Goal: Task Accomplishment & Management: Use online tool/utility

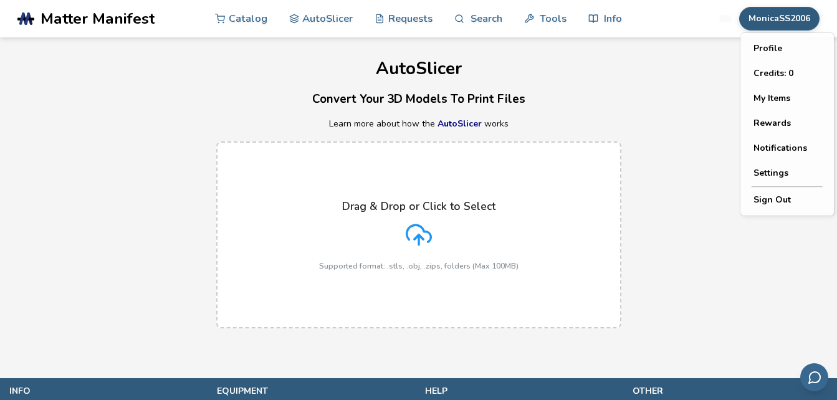
click at [777, 22] on button "MonicaSS2006" at bounding box center [779, 19] width 80 height 24
click at [778, 122] on span "Rewards" at bounding box center [772, 123] width 37 height 10
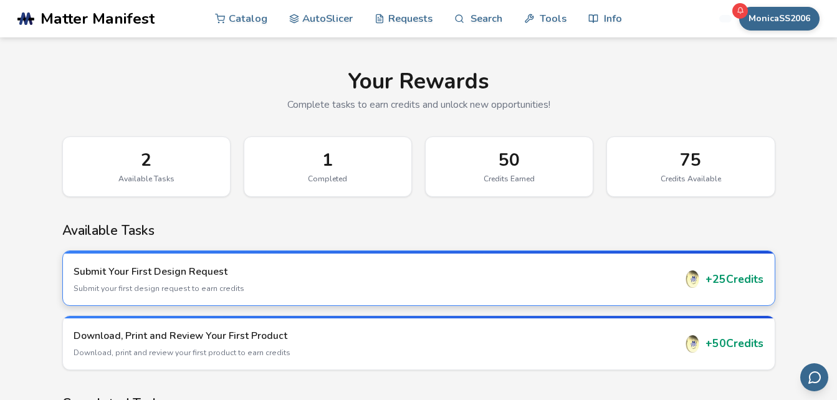
click at [715, 284] on div "+ 25 Credits" at bounding box center [724, 279] width 80 height 17
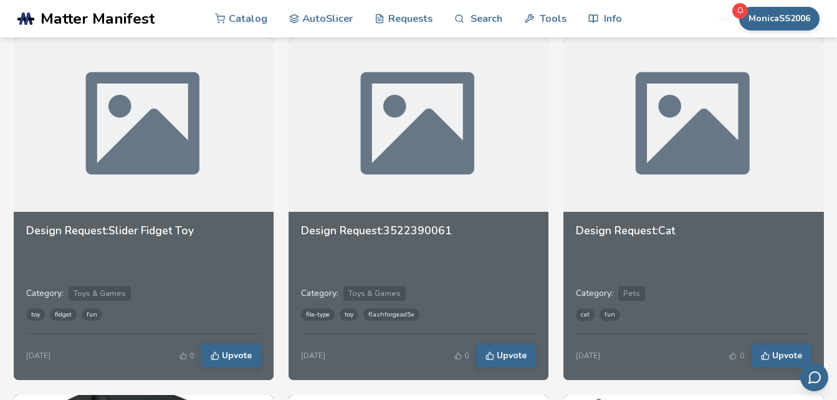
scroll to position [391, 0]
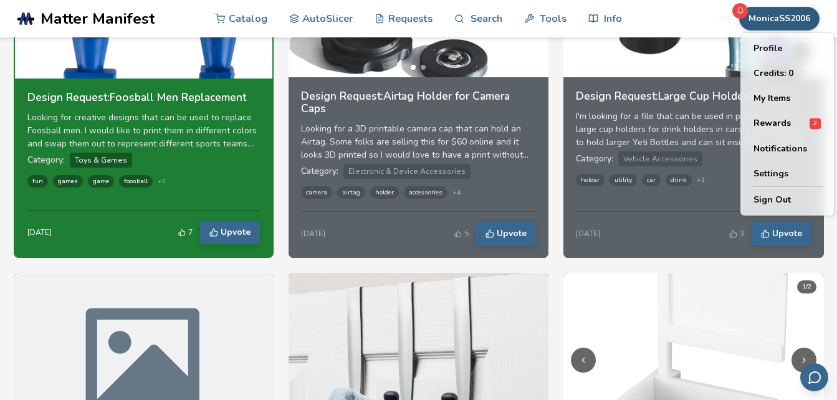
click at [768, 23] on button "MonicaSS2006" at bounding box center [779, 19] width 80 height 24
click at [773, 127] on span "Rewards" at bounding box center [772, 123] width 37 height 10
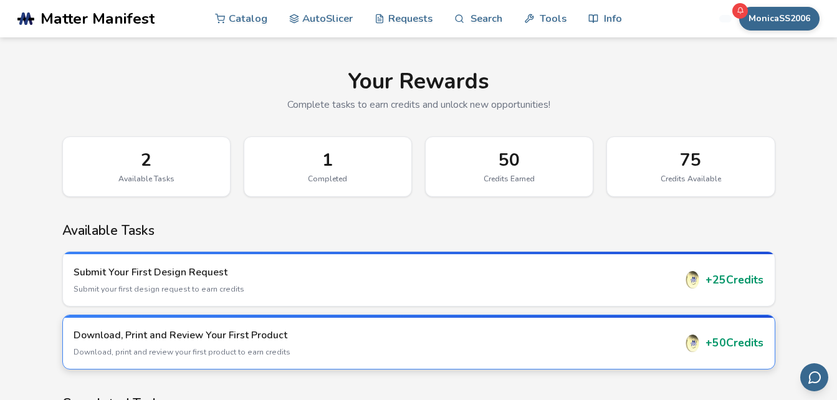
click at [289, 332] on h3 "Download, Print and Review Your First Product" at bounding box center [375, 336] width 602 height 14
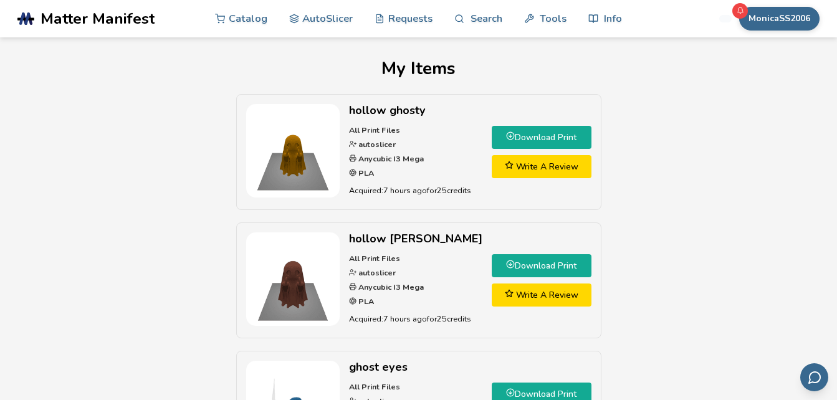
click at [518, 262] on link "Download Print" at bounding box center [542, 265] width 100 height 23
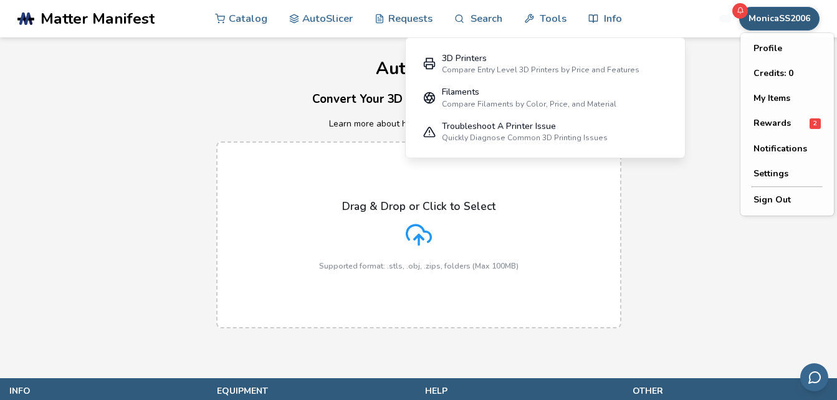
click at [781, 18] on button "MonicaSS2006" at bounding box center [779, 19] width 80 height 24
click at [769, 122] on span "Rewards" at bounding box center [772, 123] width 37 height 10
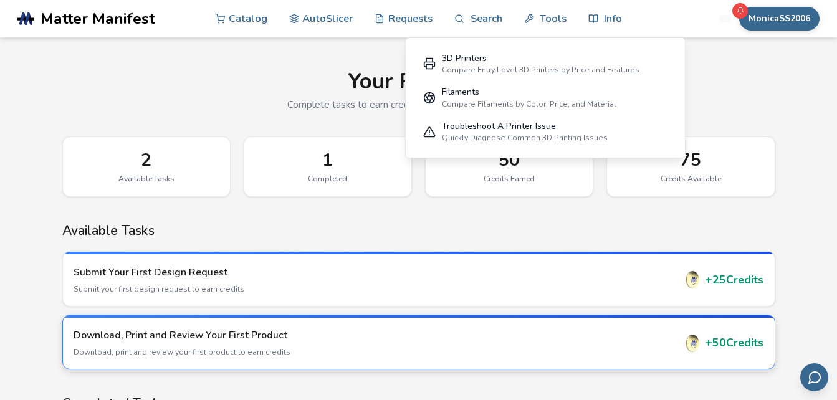
click at [483, 348] on p "Download, print and review your first product to earn credits" at bounding box center [375, 352] width 602 height 11
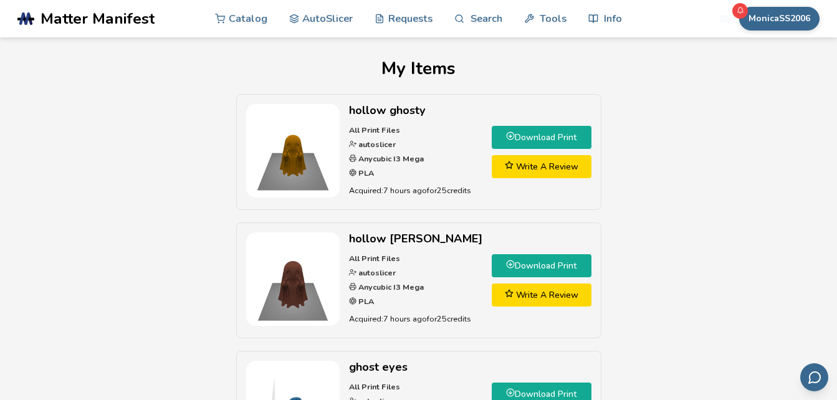
click at [549, 176] on link "Write A Review" at bounding box center [542, 166] width 100 height 23
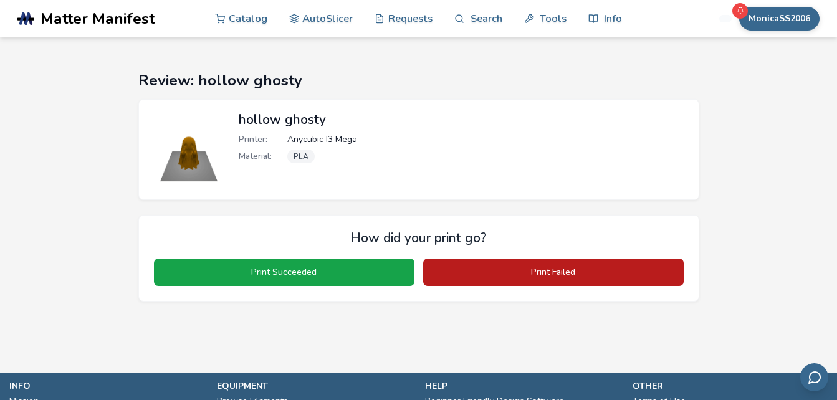
click at [451, 274] on button "Print Failed" at bounding box center [553, 272] width 261 height 27
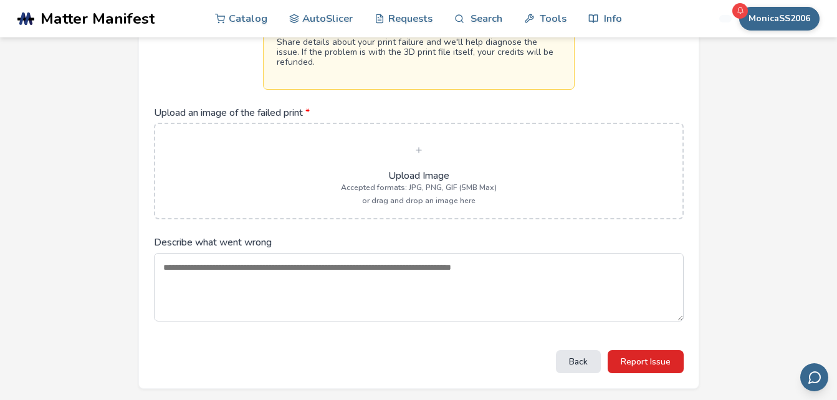
scroll to position [239, 0]
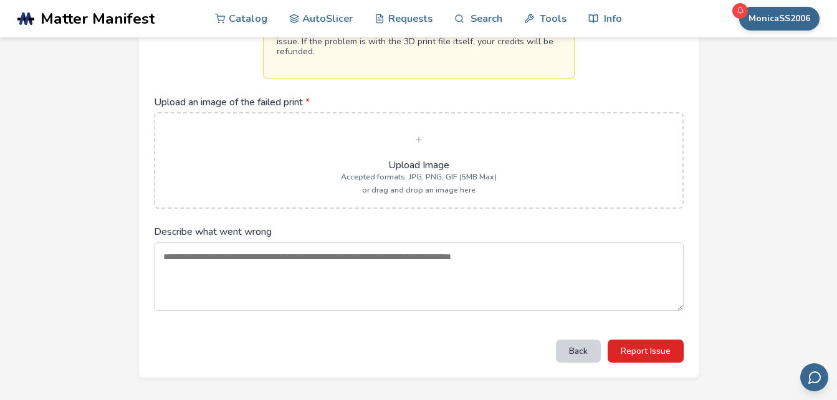
click at [582, 353] on button "Back" at bounding box center [578, 351] width 45 height 23
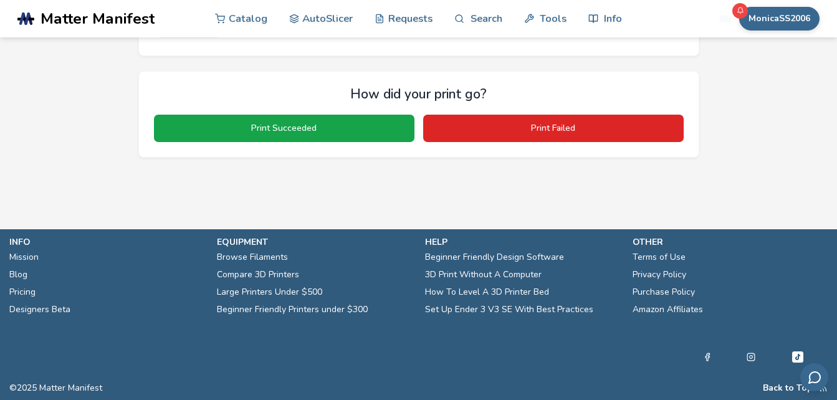
scroll to position [144, 0]
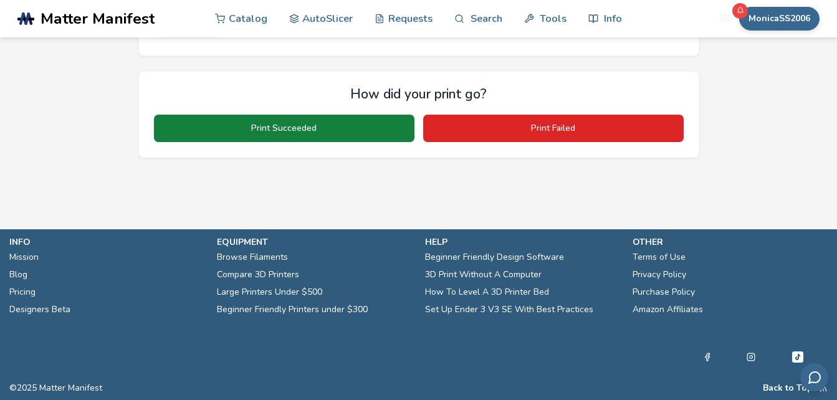
click at [310, 132] on button "Print Succeeded" at bounding box center [284, 128] width 261 height 27
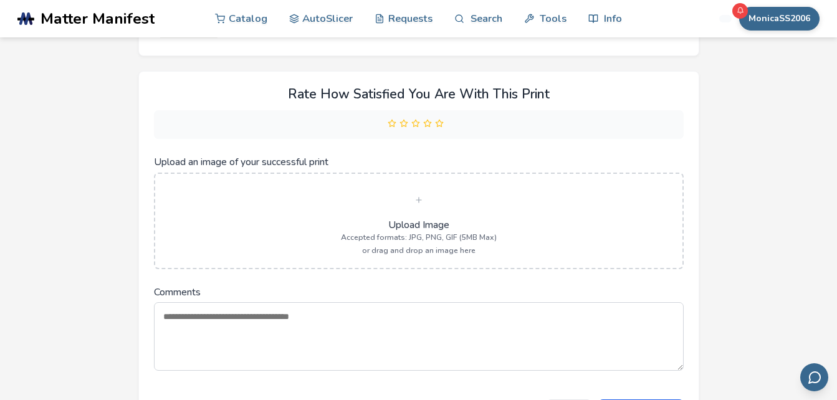
click at [378, 197] on label "Upload Image Accepted formats: JPG, PNG, GIF (5MB Max) or drag and drop an imag…" at bounding box center [418, 221] width 501 height 68
click at [0, 0] on input "Upload an image of your successful print" at bounding box center [0, 0] width 0 height 0
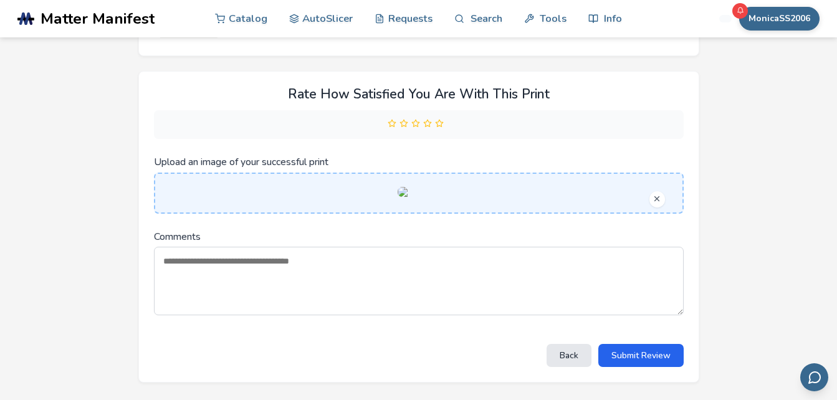
click at [404, 315] on textarea "Comments" at bounding box center [419, 281] width 530 height 69
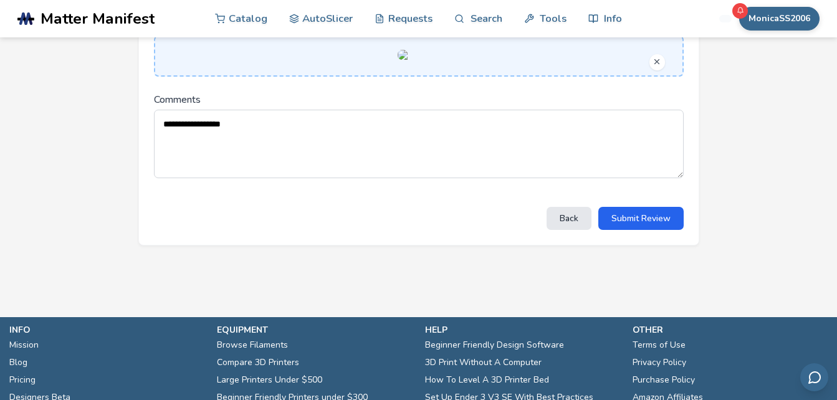
scroll to position [298, 0]
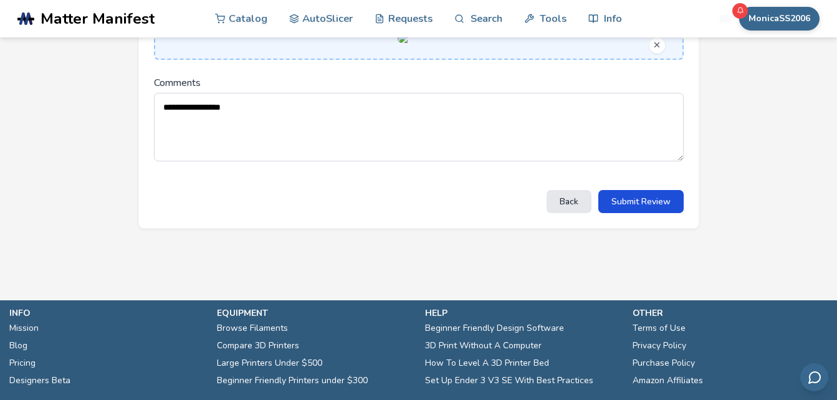
type textarea "**********"
click at [653, 213] on button "Submit Review" at bounding box center [640, 201] width 85 height 23
click at [639, 213] on button "Submit Review" at bounding box center [640, 201] width 85 height 23
click at [637, 213] on button "Submit Review" at bounding box center [640, 201] width 85 height 23
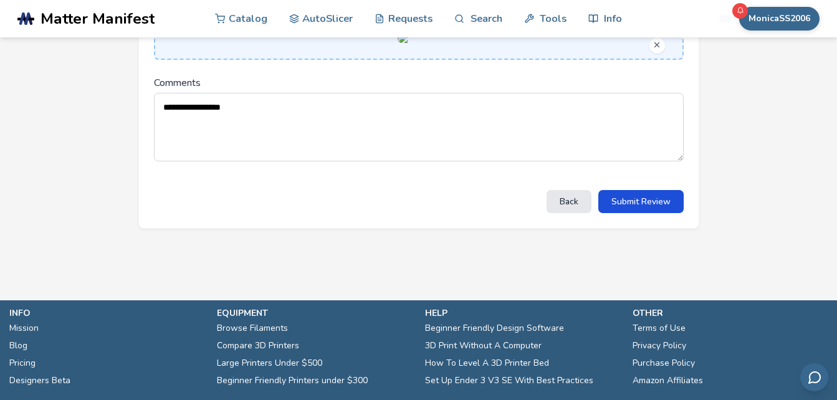
click at [637, 213] on button "Submit Review" at bounding box center [640, 201] width 85 height 23
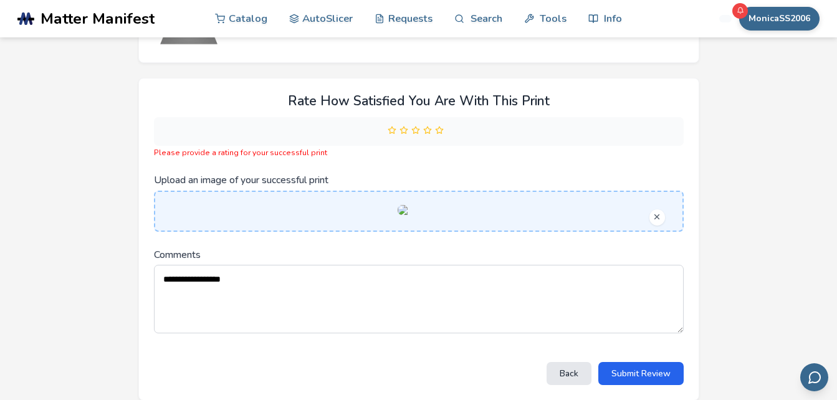
scroll to position [135, 0]
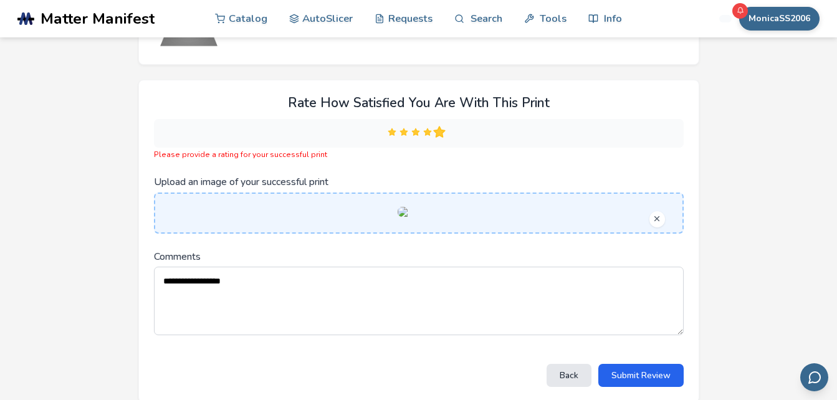
click at [436, 132] on icon at bounding box center [438, 132] width 11 height 11
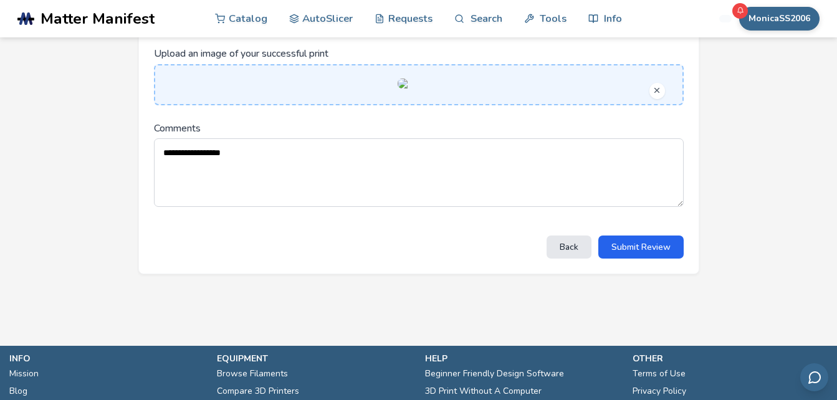
scroll to position [319, 0]
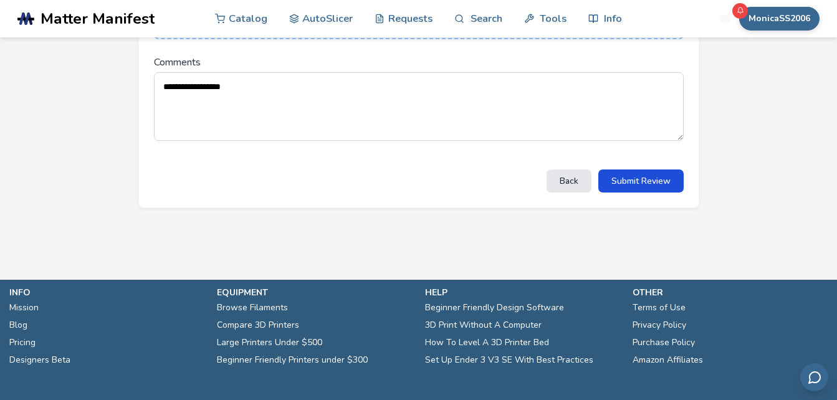
click at [638, 193] on button "Submit Review" at bounding box center [640, 181] width 85 height 23
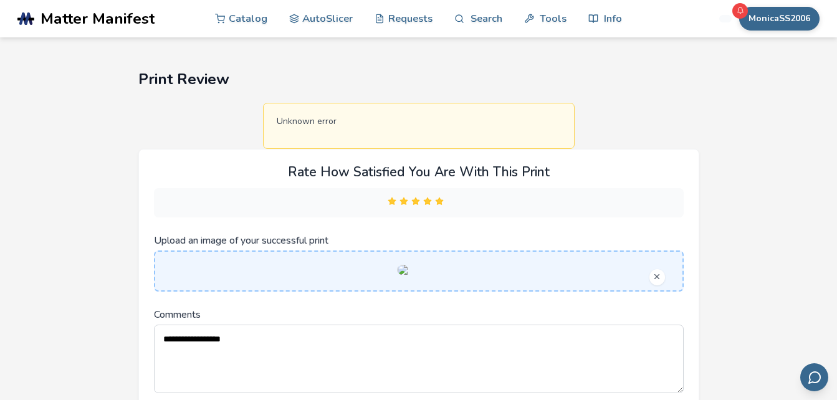
scroll to position [0, 0]
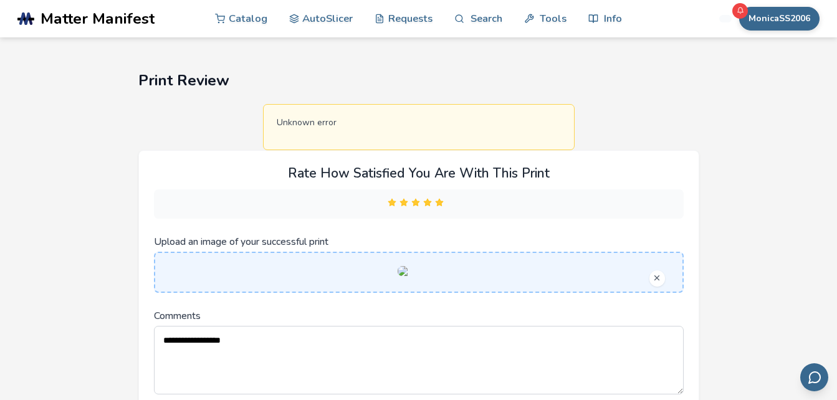
drag, startPoint x: 772, startPoint y: 18, endPoint x: 609, endPoint y: 90, distance: 178.6
click at [609, 90] on div "**********" at bounding box center [418, 267] width 561 height 390
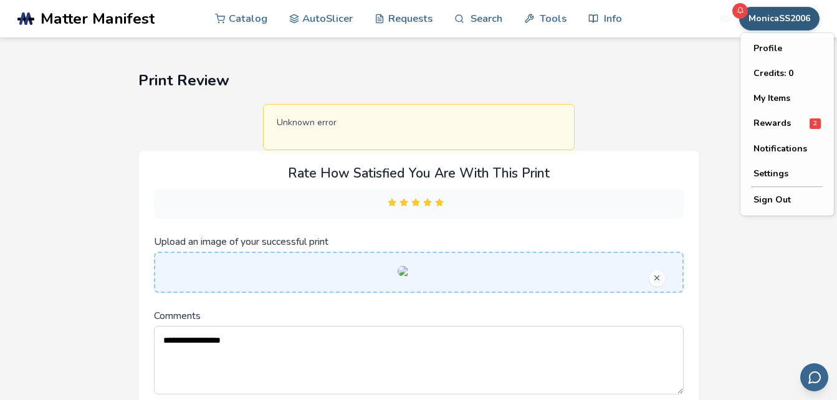
click at [761, 21] on button "MonicaSS2006" at bounding box center [779, 19] width 80 height 24
click at [757, 196] on button "Sign Out" at bounding box center [787, 200] width 87 height 25
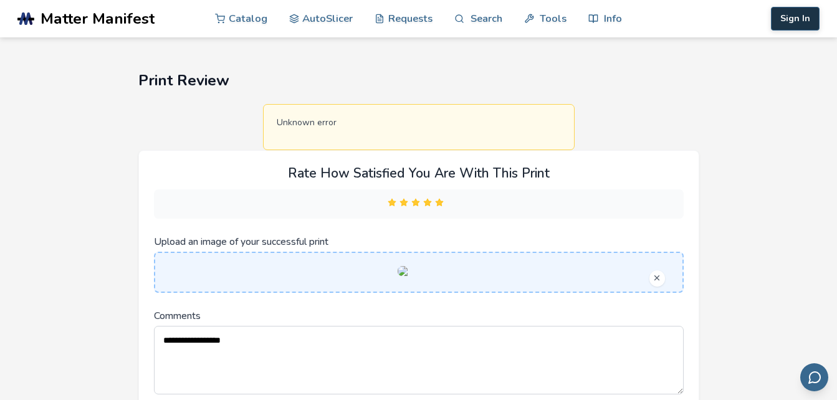
click at [802, 17] on button "Sign In" at bounding box center [795, 19] width 49 height 24
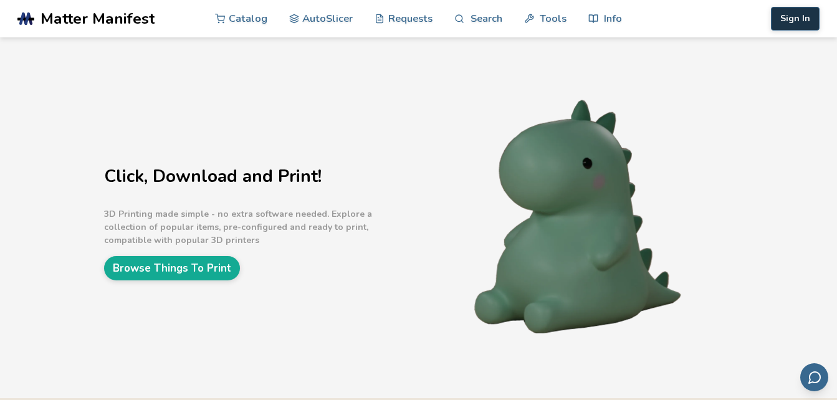
click at [790, 11] on button "Sign In" at bounding box center [795, 19] width 49 height 24
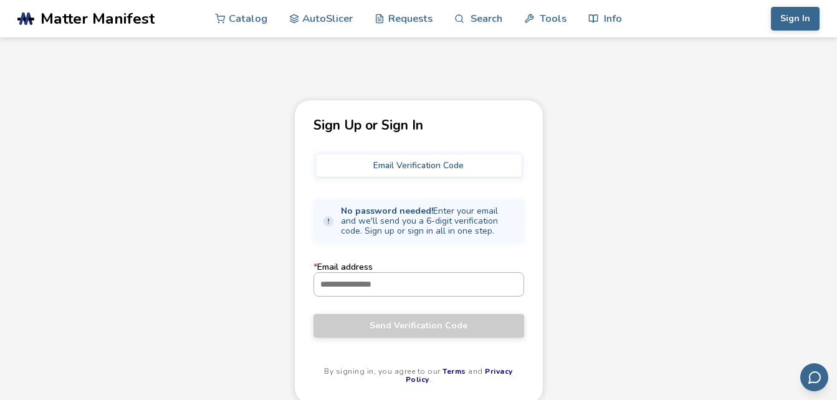
click at [377, 292] on input "* Email address" at bounding box center [418, 284] width 209 height 22
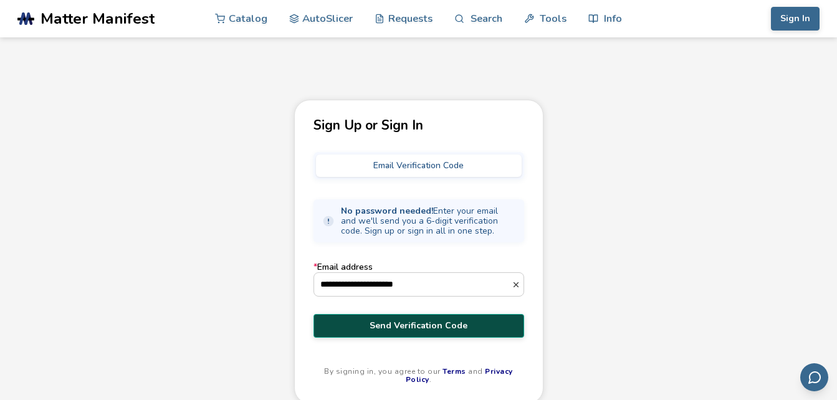
type input "**********"
click at [384, 319] on button "Send Verification Code" at bounding box center [419, 326] width 211 height 24
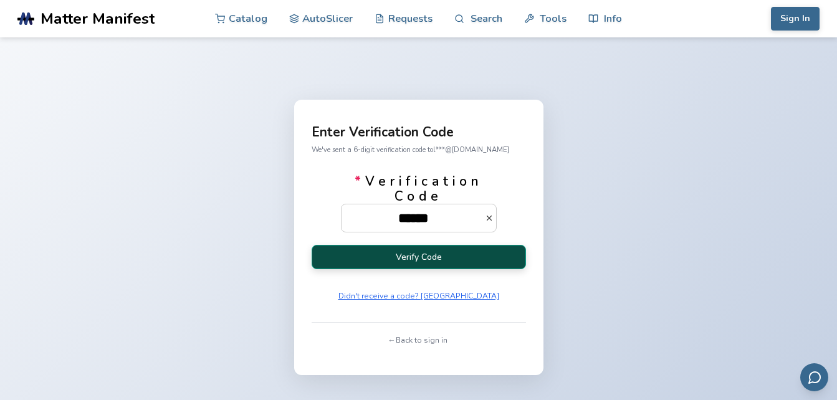
type input "******"
click at [404, 262] on button "Verify Code" at bounding box center [419, 257] width 214 height 24
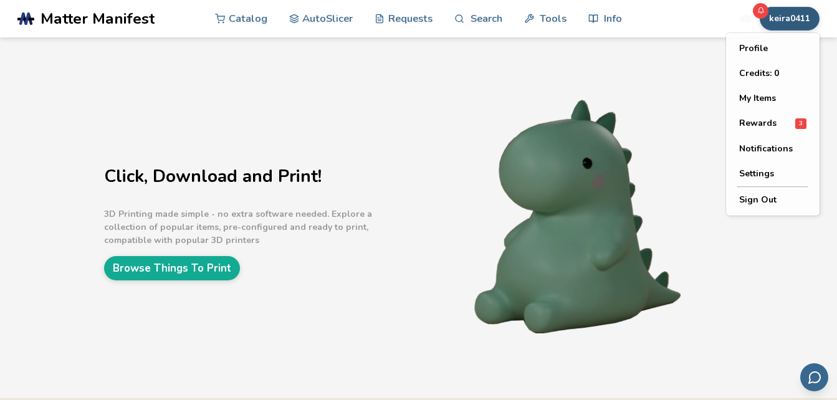
click at [778, 23] on button "keira0411" at bounding box center [790, 19] width 60 height 24
click at [766, 128] on span "Rewards" at bounding box center [757, 123] width 37 height 10
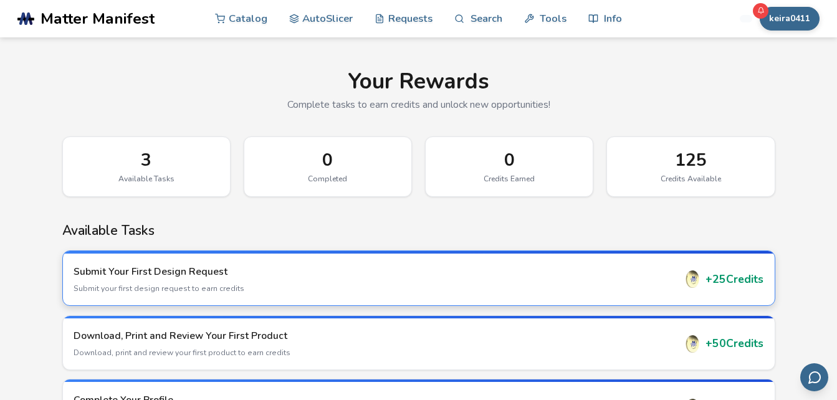
click at [661, 281] on div "Submit Your First Design Request Submit your first design request to earn credi…" at bounding box center [375, 279] width 602 height 29
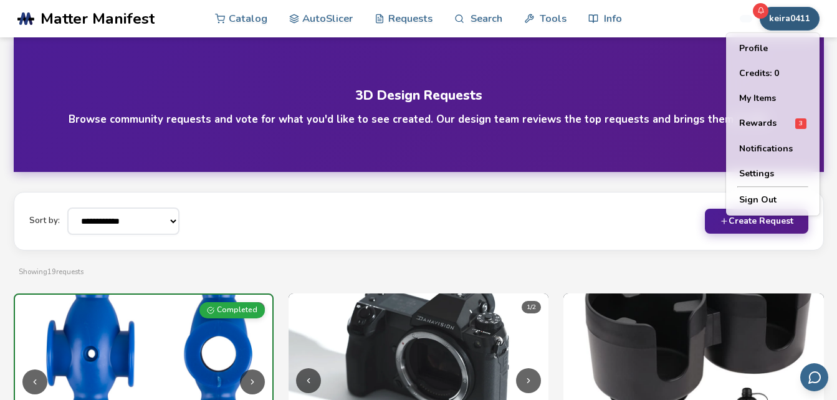
click at [784, 22] on button "keira0411" at bounding box center [790, 19] width 60 height 24
click at [777, 122] on div "Rewards 3" at bounding box center [772, 123] width 67 height 11
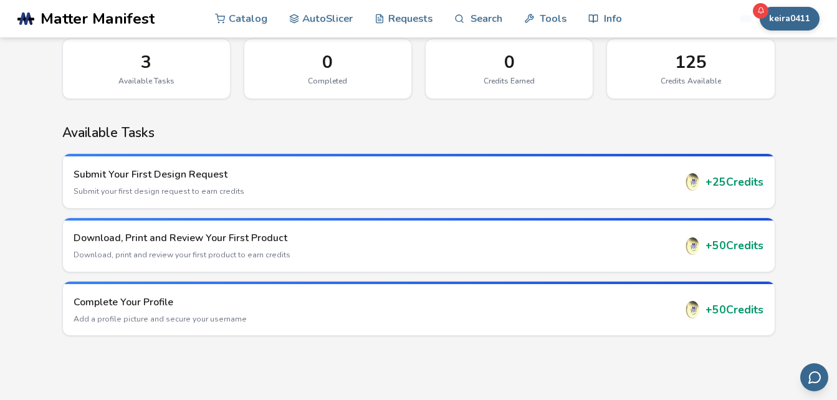
scroll to position [108, 0]
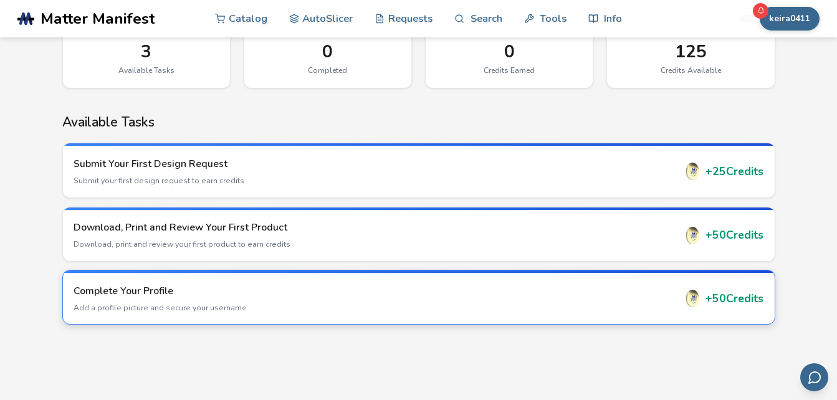
click at [685, 289] on div "Complete Your Profile Add a profile picture and secure your username + 50 Credi…" at bounding box center [419, 298] width 712 height 51
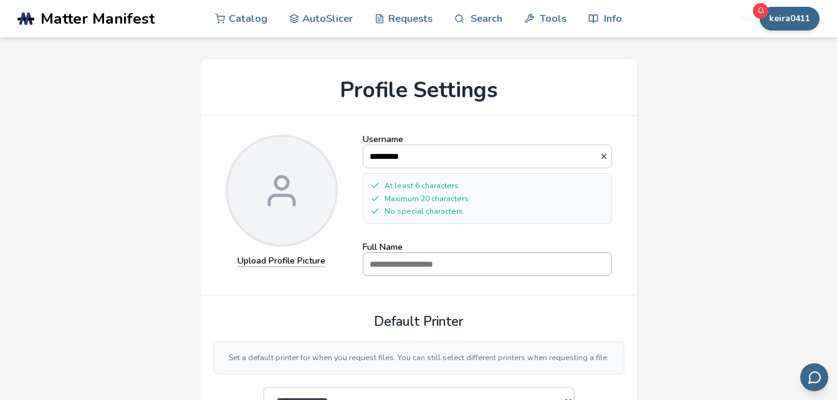
click at [524, 261] on input "Full Name" at bounding box center [487, 264] width 248 height 22
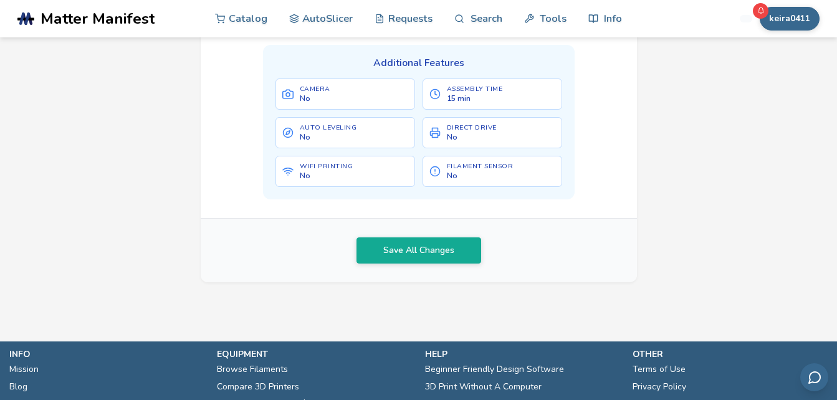
scroll to position [666, 0]
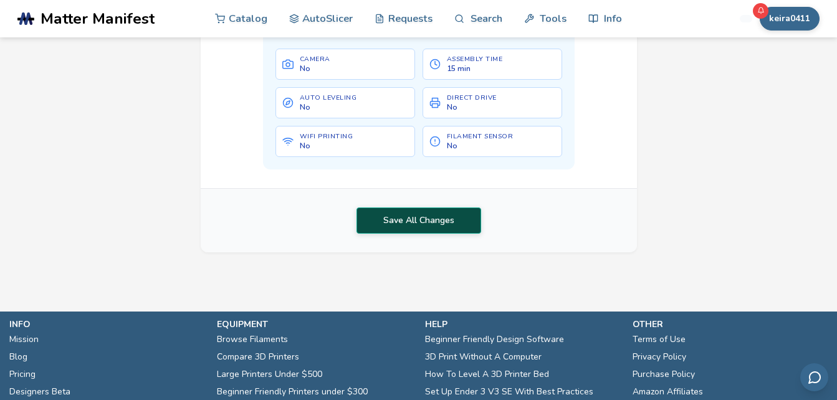
type input "**********"
click at [458, 234] on button "Save All Changes" at bounding box center [419, 221] width 125 height 26
click at [432, 234] on button "Save All Changes" at bounding box center [419, 221] width 125 height 26
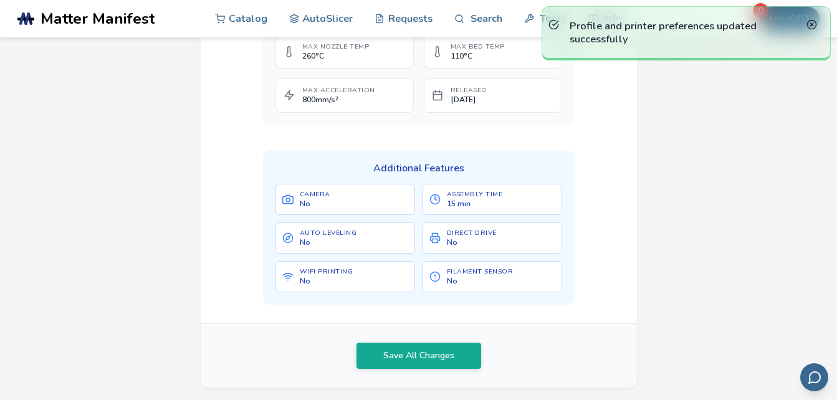
scroll to position [423, 0]
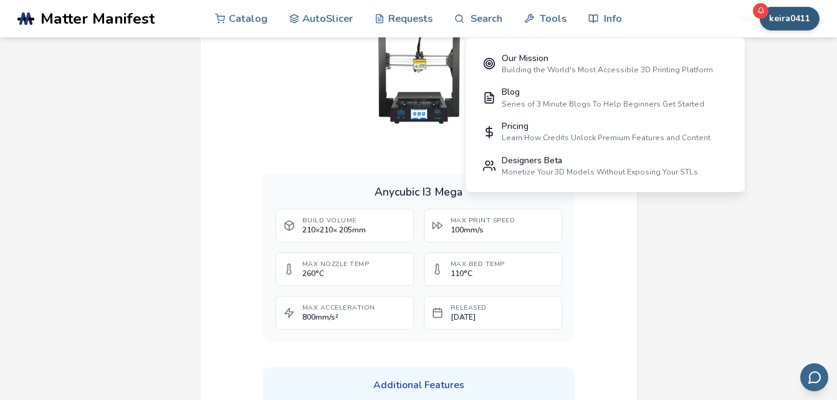
click at [787, 16] on button "keira0411" at bounding box center [790, 19] width 60 height 24
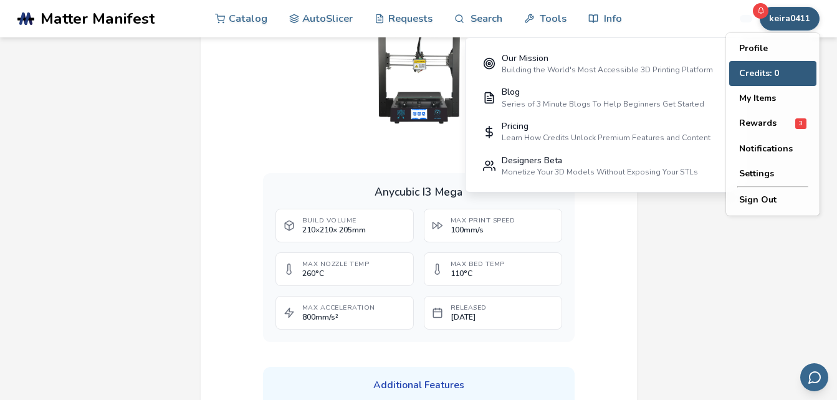
click at [767, 79] on button "Credits: 0" at bounding box center [772, 73] width 87 height 25
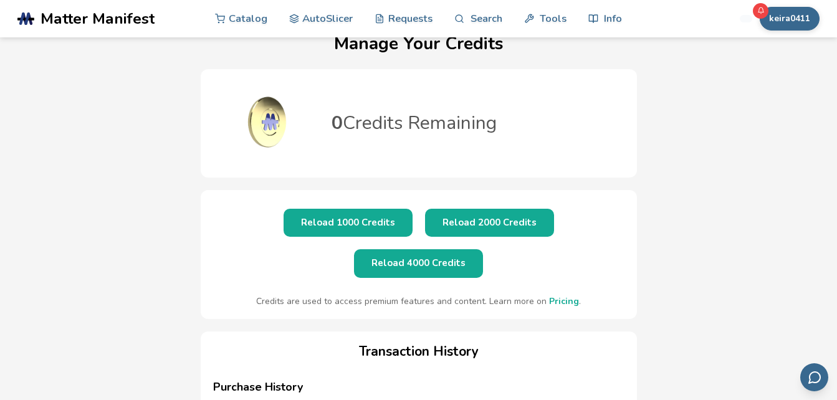
scroll to position [24, 0]
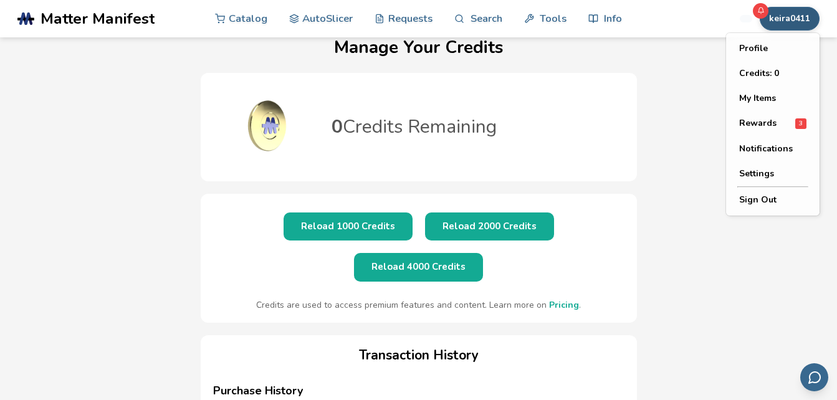
click at [797, 22] on button "keira0411" at bounding box center [790, 19] width 60 height 24
click at [772, 123] on span "Rewards" at bounding box center [757, 123] width 37 height 10
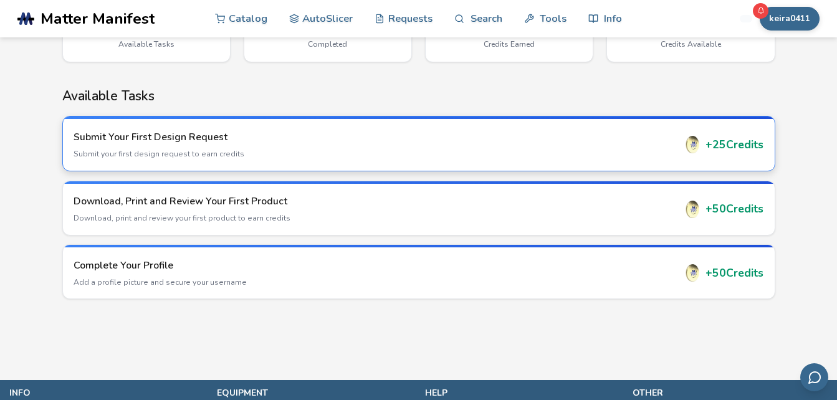
scroll to position [137, 0]
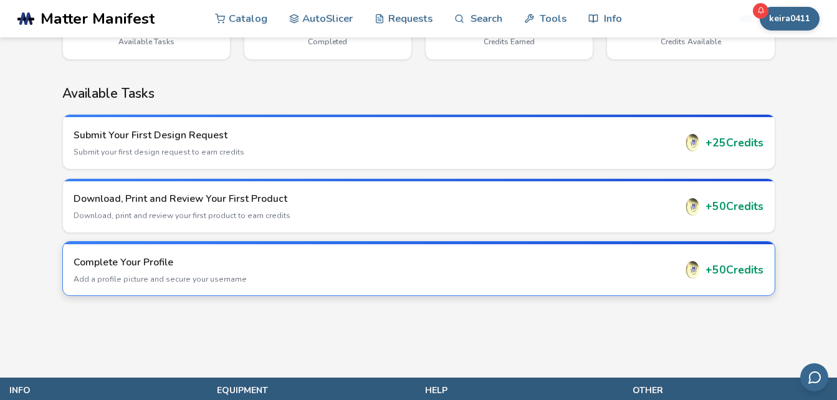
click at [597, 262] on h3 "Complete Your Profile" at bounding box center [375, 263] width 602 height 14
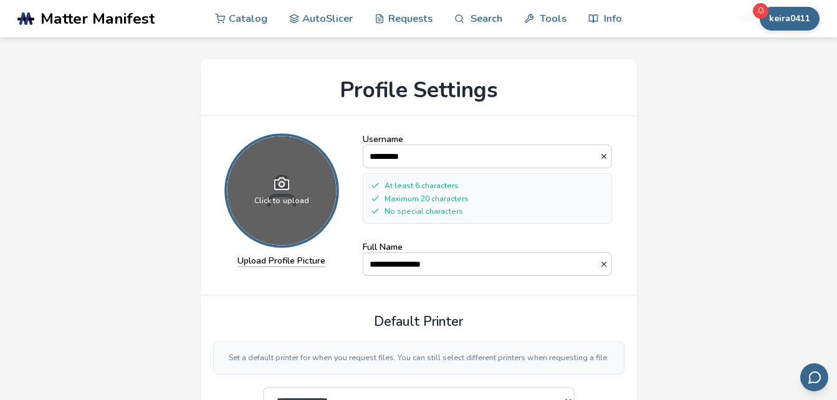
click at [287, 204] on span "Click to upload" at bounding box center [281, 200] width 55 height 9
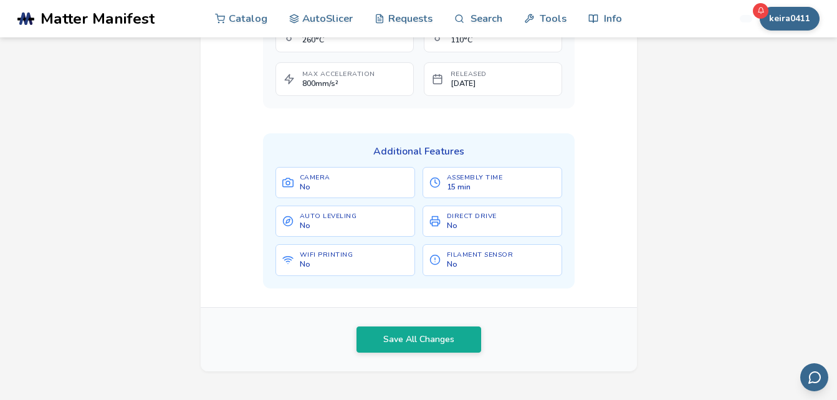
scroll to position [694, 0]
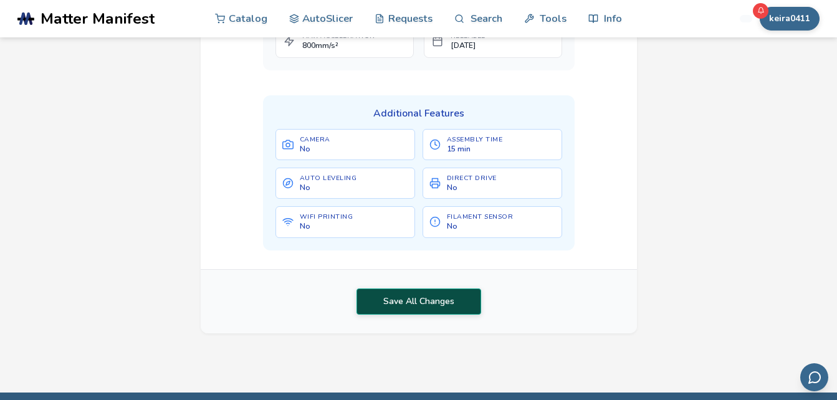
click at [432, 307] on button "Save All Changes" at bounding box center [419, 302] width 125 height 26
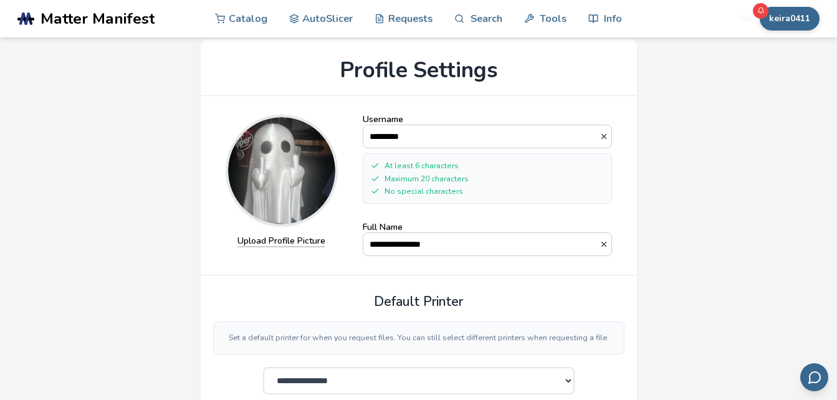
scroll to position [0, 0]
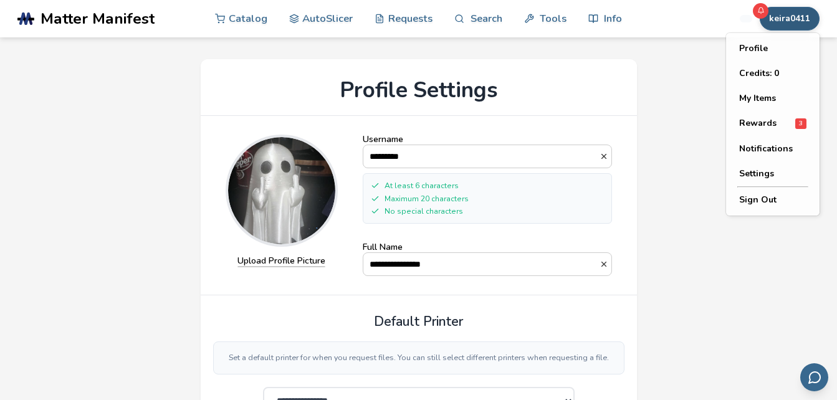
click at [787, 17] on button "keira0411" at bounding box center [790, 19] width 60 height 24
click at [787, 118] on button "Rewards 3" at bounding box center [772, 124] width 87 height 26
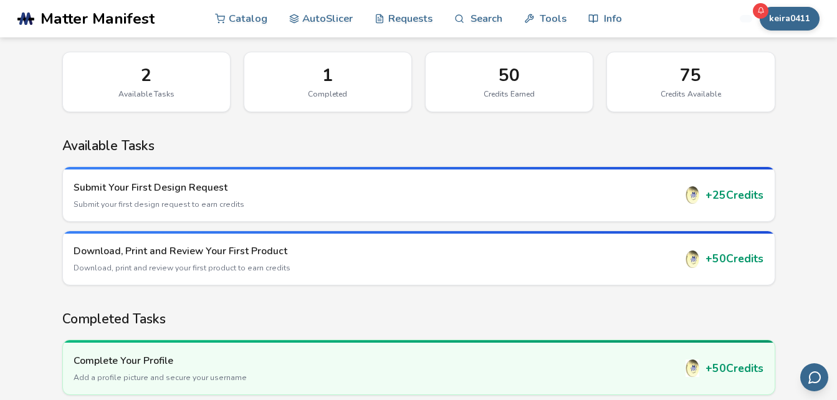
scroll to position [87, 0]
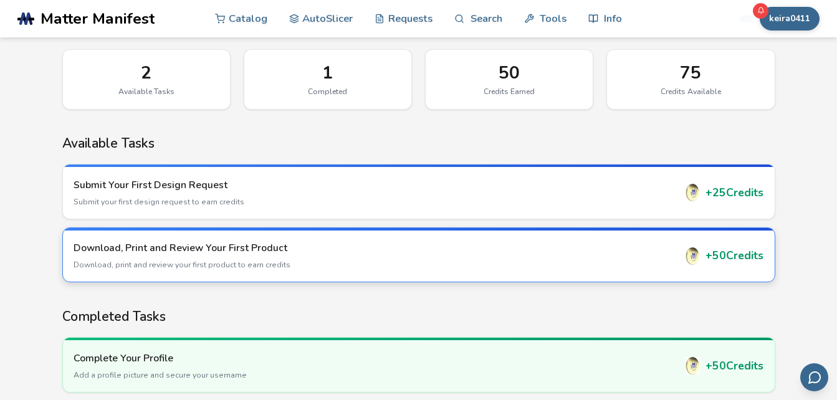
click at [542, 262] on p "Download, print and review your first product to earn credits" at bounding box center [375, 264] width 602 height 11
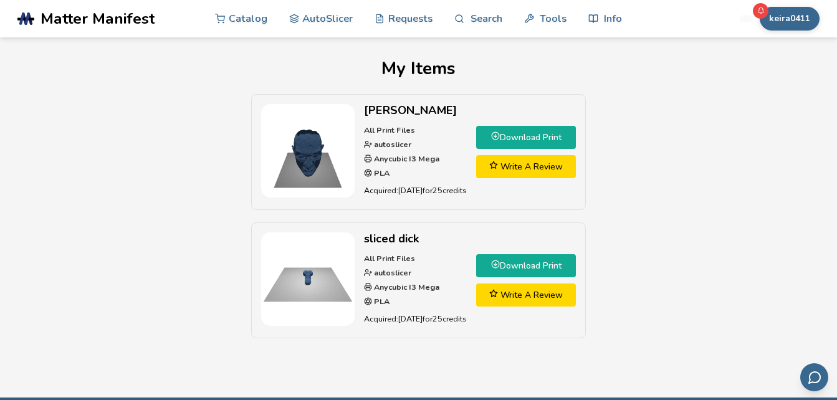
click at [527, 268] on link "Download Print" at bounding box center [526, 265] width 100 height 23
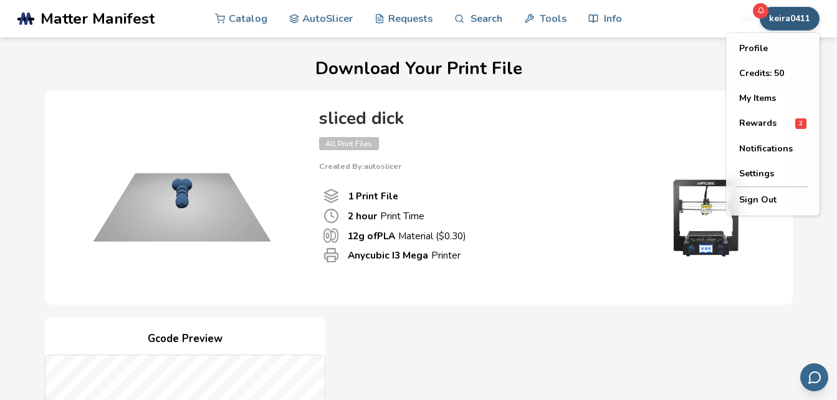
click at [787, 22] on button "keira0411" at bounding box center [790, 19] width 60 height 24
click at [774, 125] on span "Rewards" at bounding box center [757, 123] width 37 height 10
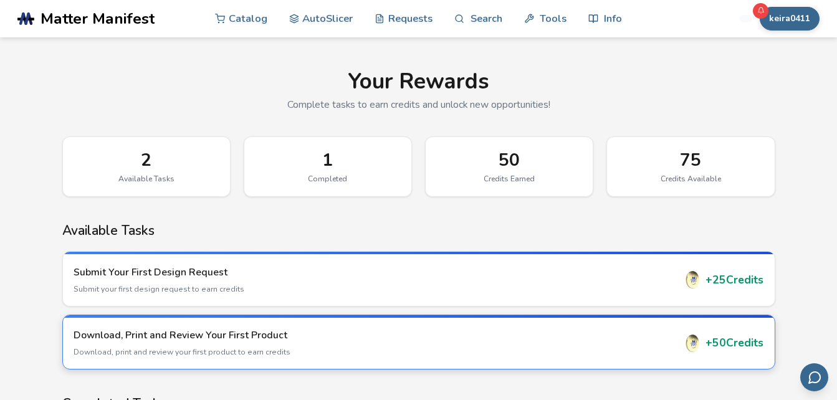
click at [674, 336] on h3 "Download, Print and Review Your First Product" at bounding box center [375, 336] width 602 height 14
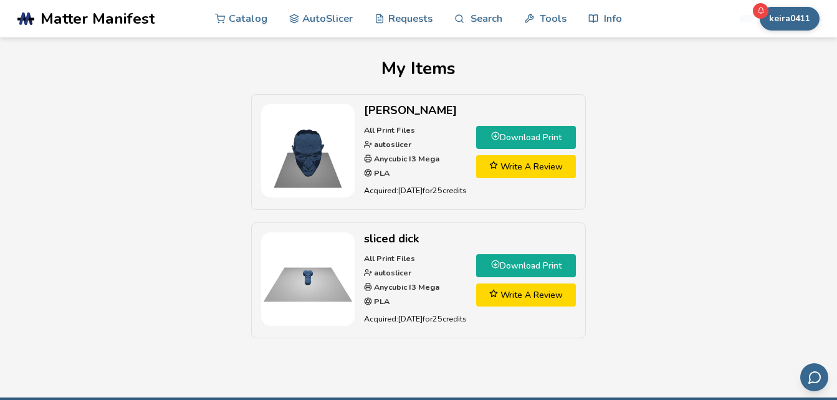
click at [549, 297] on link "Write A Review" at bounding box center [526, 295] width 100 height 23
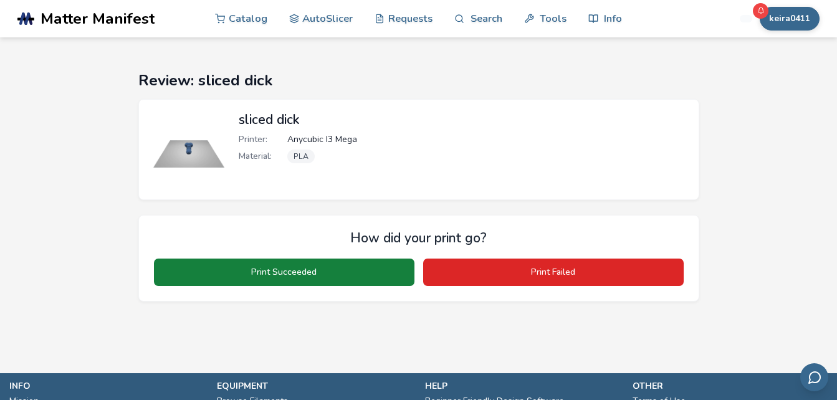
click at [376, 281] on button "Print Succeeded" at bounding box center [284, 272] width 261 height 27
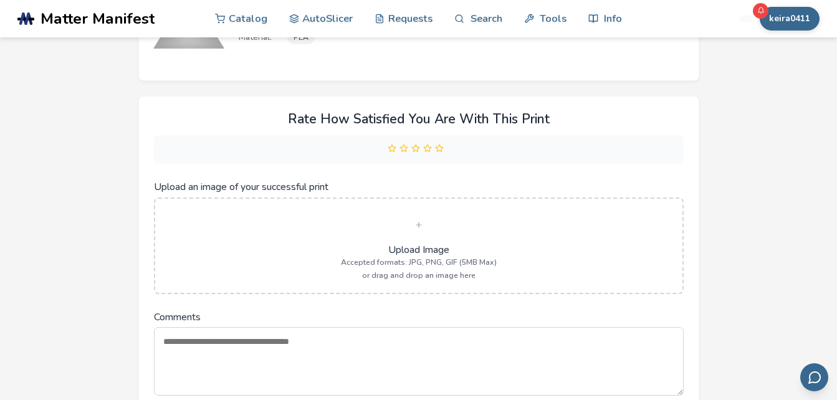
scroll to position [123, 0]
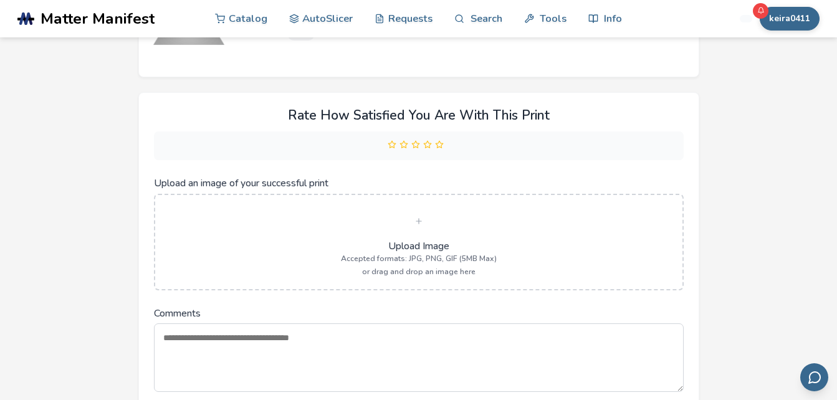
click at [437, 245] on span "Upload Image" at bounding box center [418, 246] width 61 height 11
click at [0, 0] on input "Upload an image of your successful print" at bounding box center [0, 0] width 0 height 0
click at [791, 19] on button "keira0411" at bounding box center [790, 19] width 60 height 24
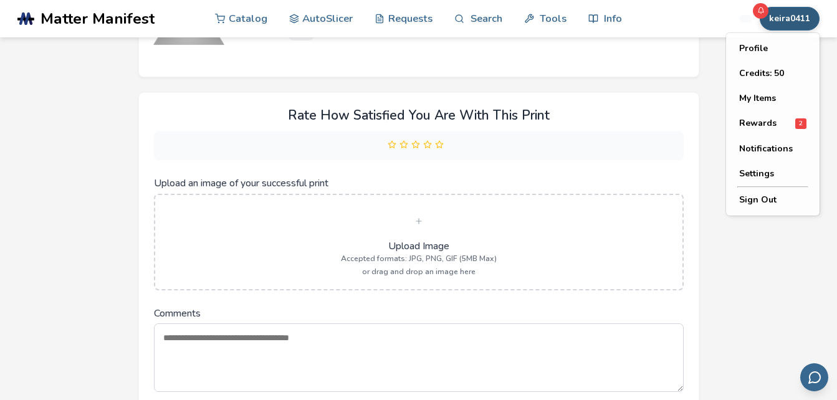
click at [800, 298] on section "Review: sliced dick sliced dick Printer: Anycubic I3 Mega Material: PLA Rate Ho…" at bounding box center [418, 205] width 837 height 580
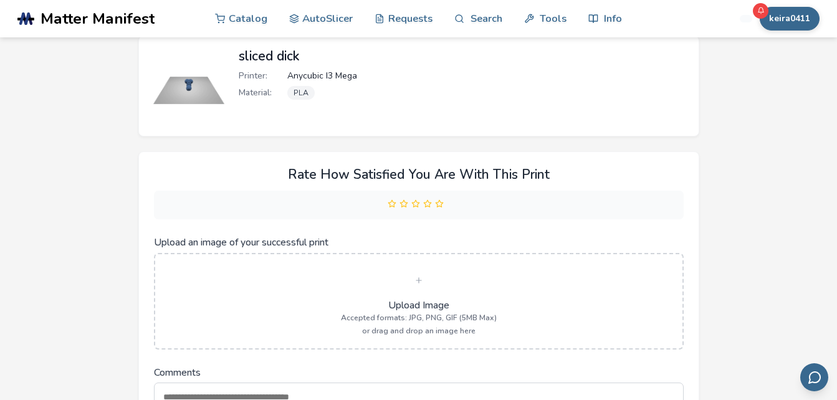
scroll to position [0, 0]
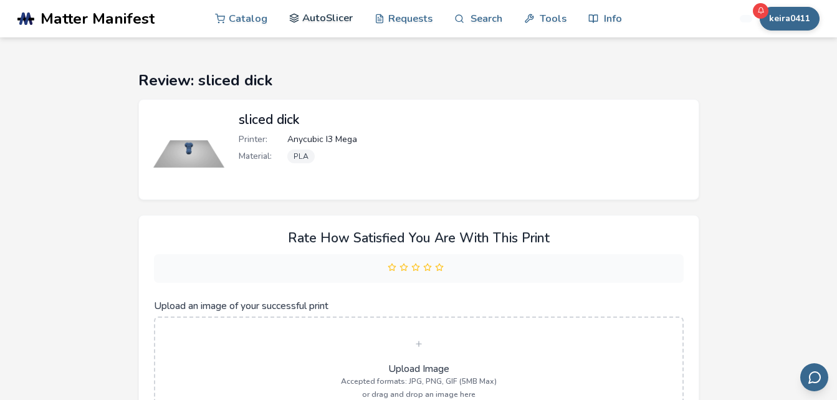
click at [335, 20] on link "AutoSlicer" at bounding box center [321, 17] width 64 height 37
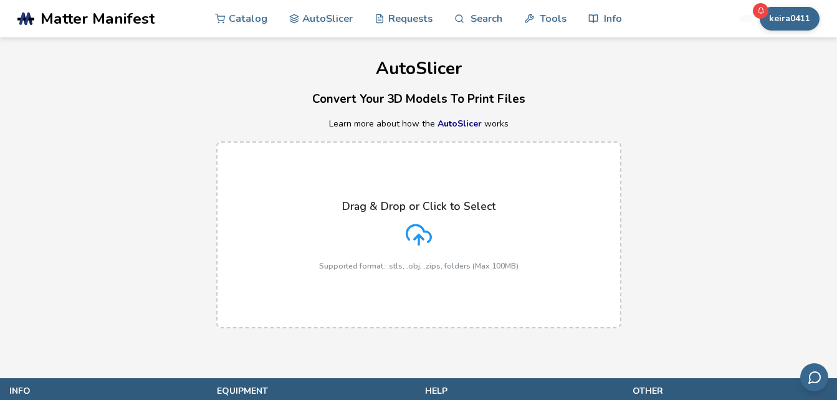
click at [413, 201] on p "Drag & Drop or Click to Select" at bounding box center [418, 206] width 153 height 12
click at [0, 0] on input "Drag & Drop or Click to Select Supported format: .stls, .obj, .zips, folders (M…" at bounding box center [0, 0] width 0 height 0
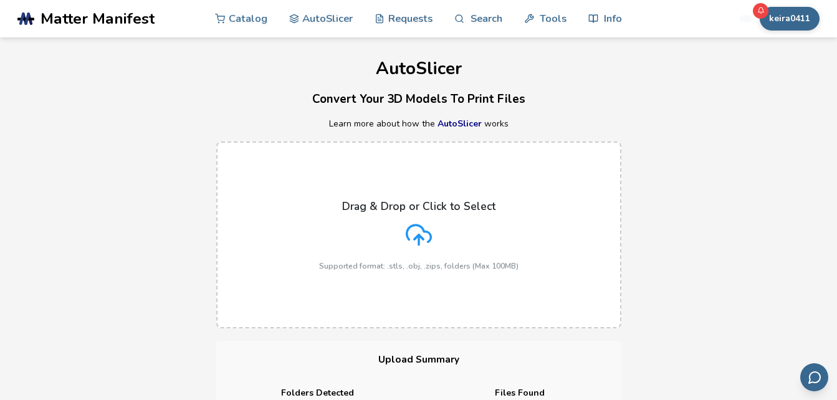
scroll to position [14, 0]
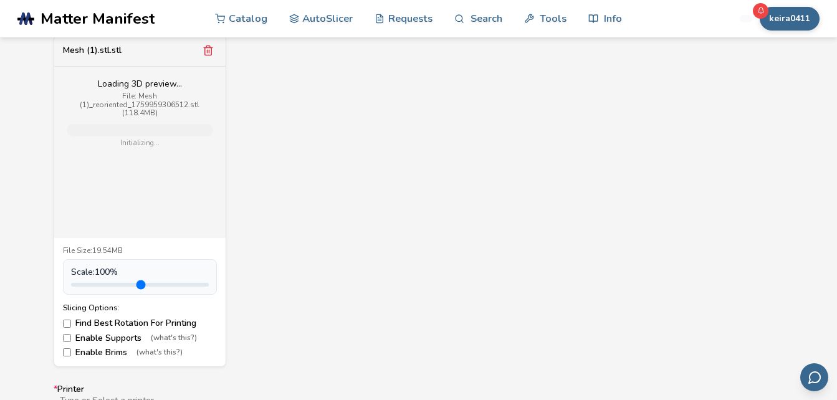
click at [97, 283] on input "range" at bounding box center [140, 285] width 138 height 4
drag, startPoint x: 97, startPoint y: 282, endPoint x: 112, endPoint y: 281, distance: 14.5
type input "***"
click at [112, 283] on input "range" at bounding box center [140, 285] width 138 height 4
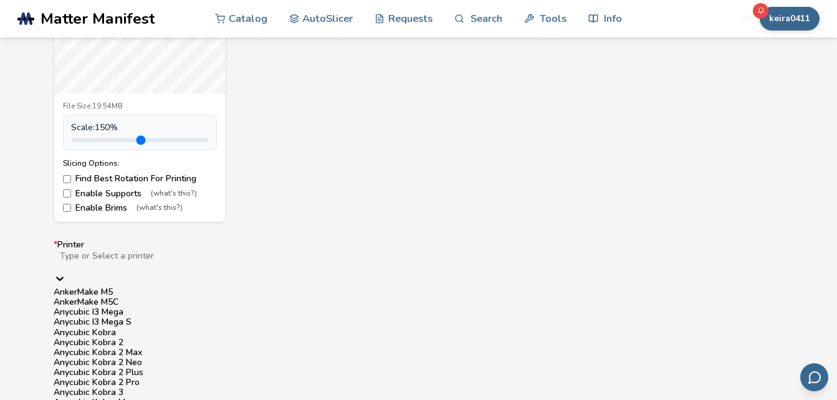
scroll to position [685, 0]
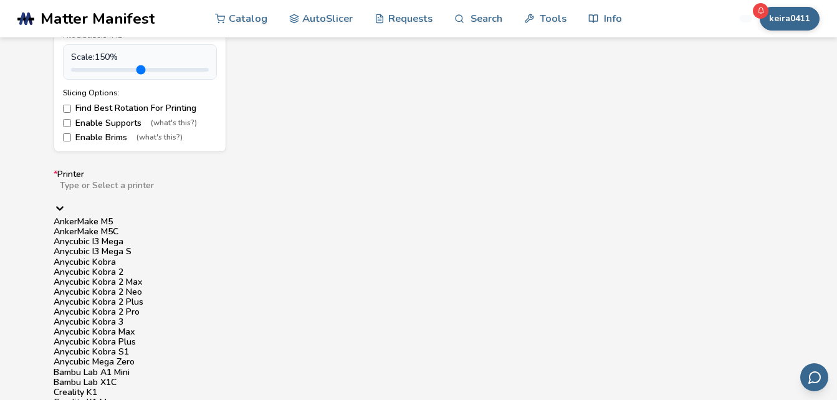
click at [637, 247] on div "Anycubic I3 Mega" at bounding box center [419, 242] width 731 height 10
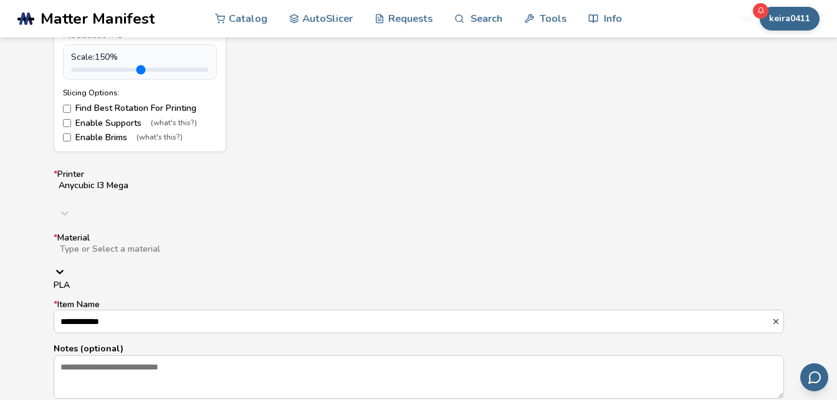
click at [635, 243] on div "Type or Select a material" at bounding box center [419, 254] width 731 height 22
click at [629, 281] on div "PLA" at bounding box center [419, 286] width 731 height 10
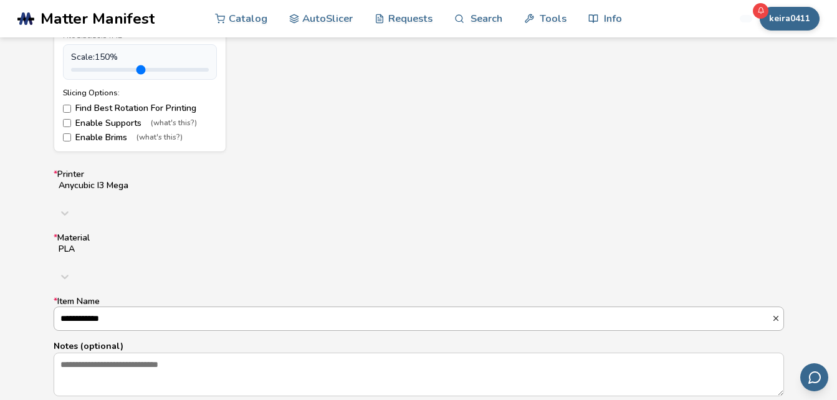
click at [627, 307] on input "**********" at bounding box center [413, 318] width 718 height 22
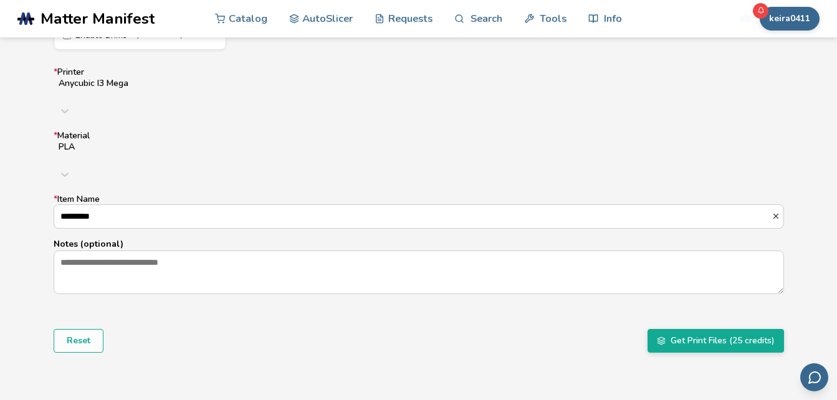
scroll to position [792, 0]
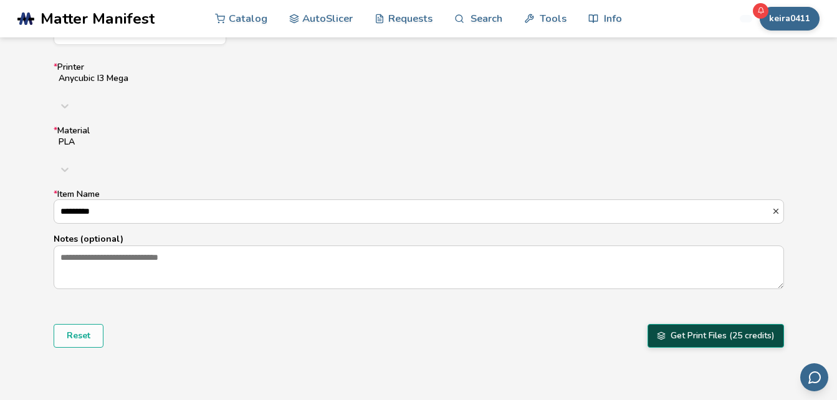
type input "*********"
click at [712, 324] on button "Get Print Files (25 credits)" at bounding box center [716, 336] width 137 height 24
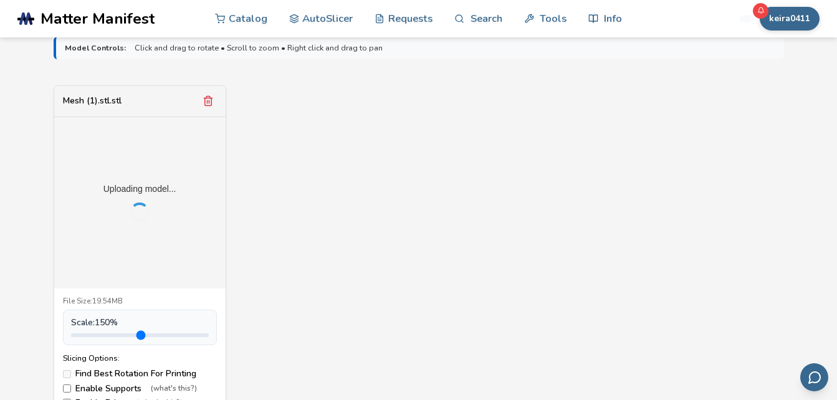
scroll to position [401, 0]
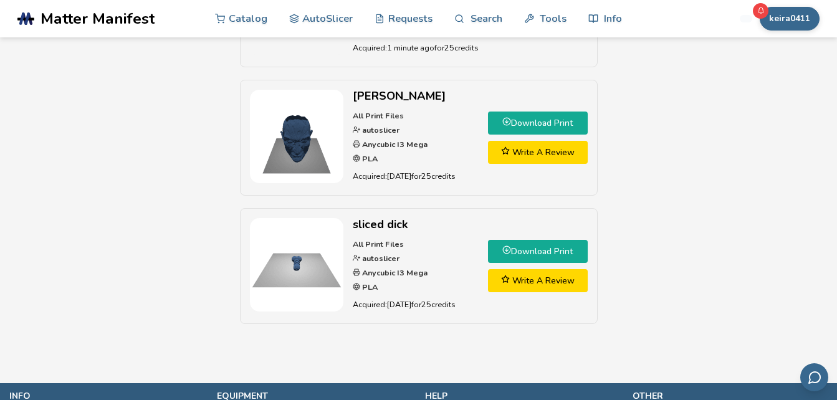
scroll to position [90, 0]
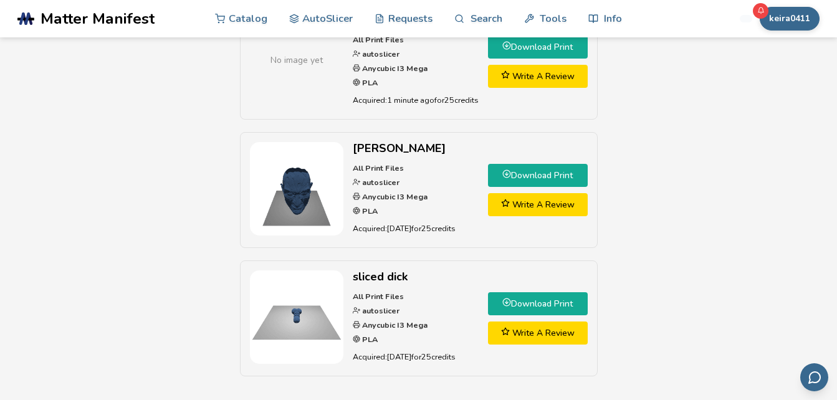
click at [560, 175] on link "Download Print" at bounding box center [538, 175] width 100 height 23
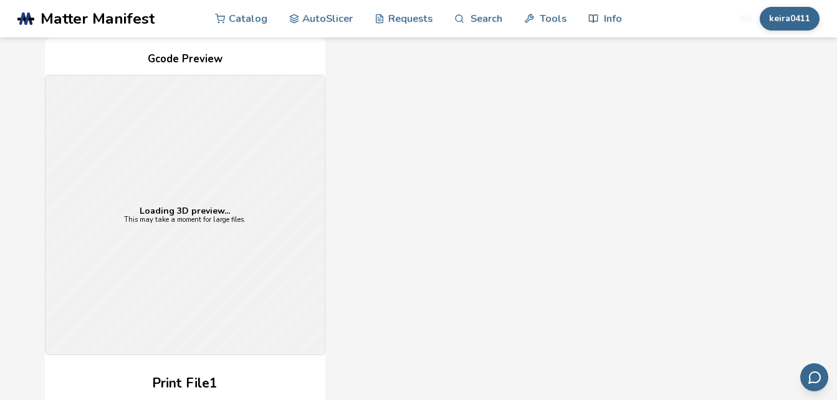
scroll to position [282, 0]
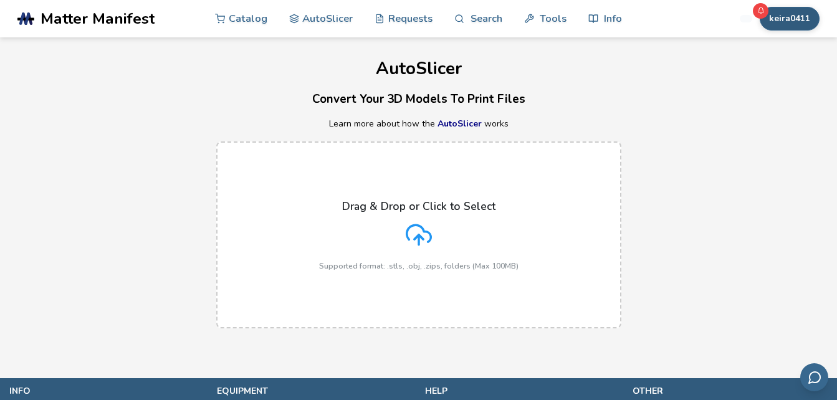
click at [799, 18] on button "keira0411" at bounding box center [790, 19] width 60 height 24
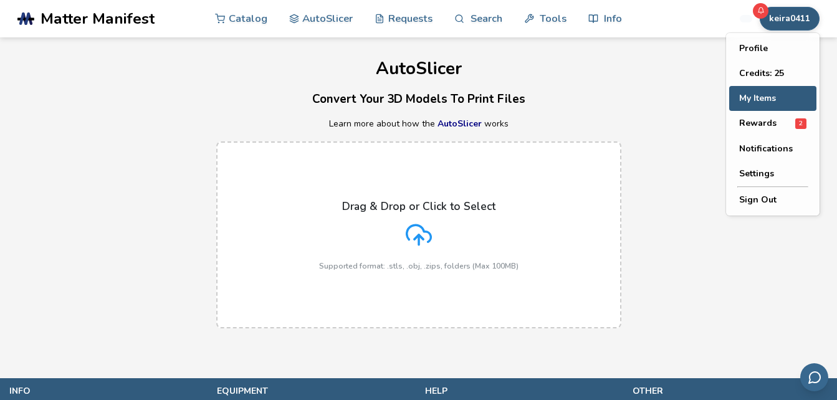
click at [777, 100] on button "My Items" at bounding box center [772, 98] width 87 height 25
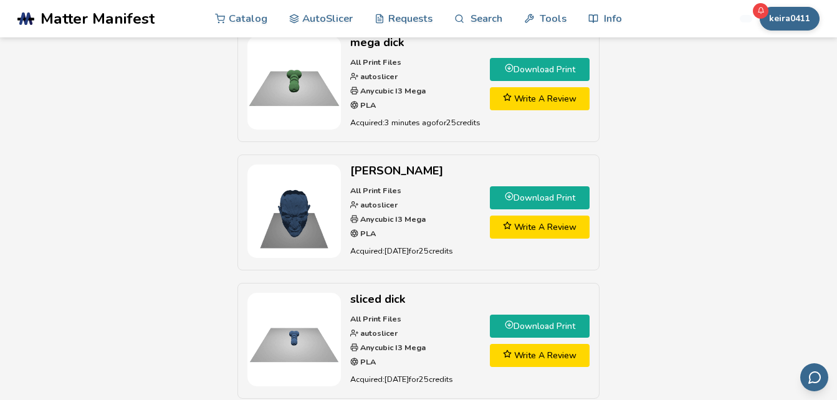
scroll to position [40, 0]
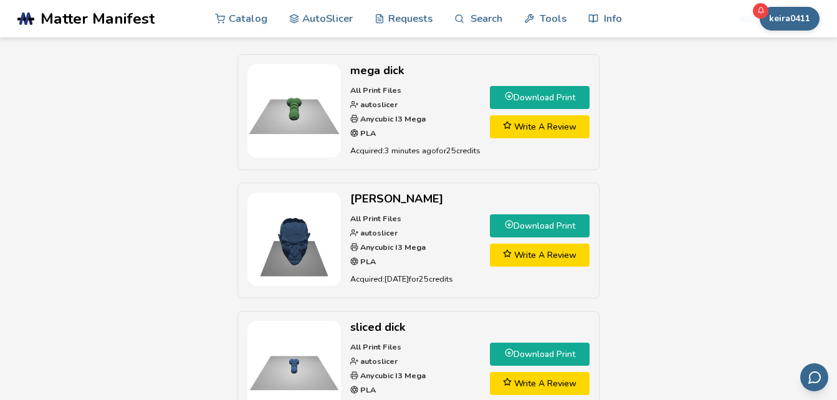
click at [449, 89] on p "All Print Files autoslicer Anycubic I3 Mega PLA" at bounding box center [415, 112] width 130 height 57
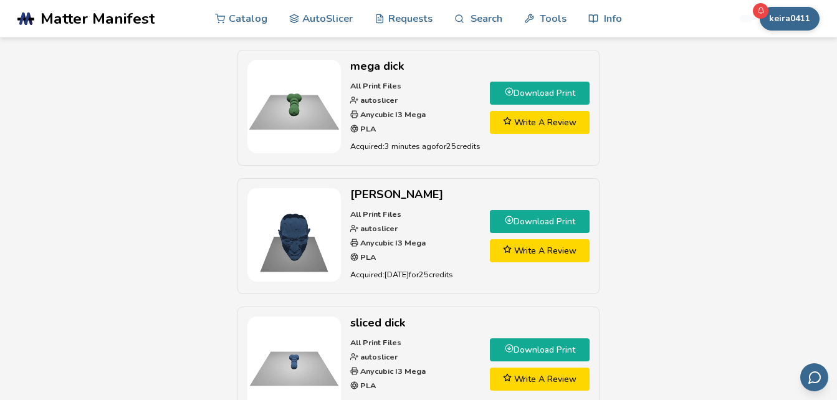
scroll to position [22, 0]
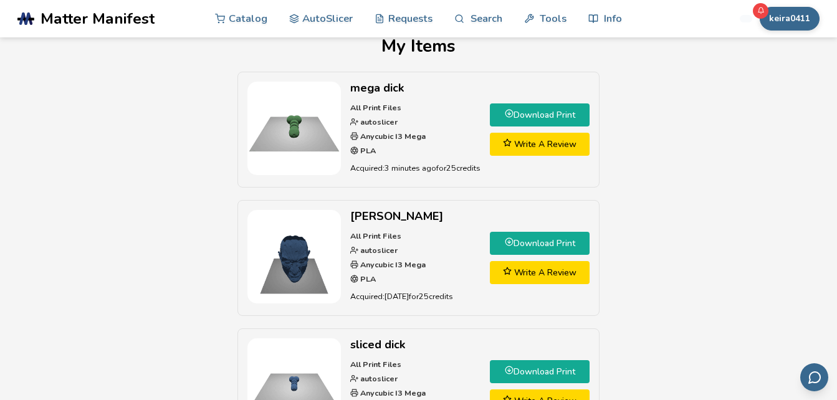
click at [547, 112] on link "Download Print" at bounding box center [540, 114] width 100 height 23
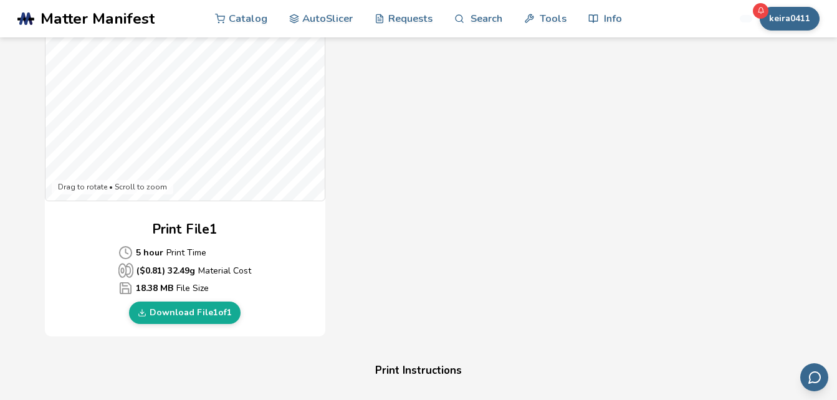
scroll to position [474, 0]
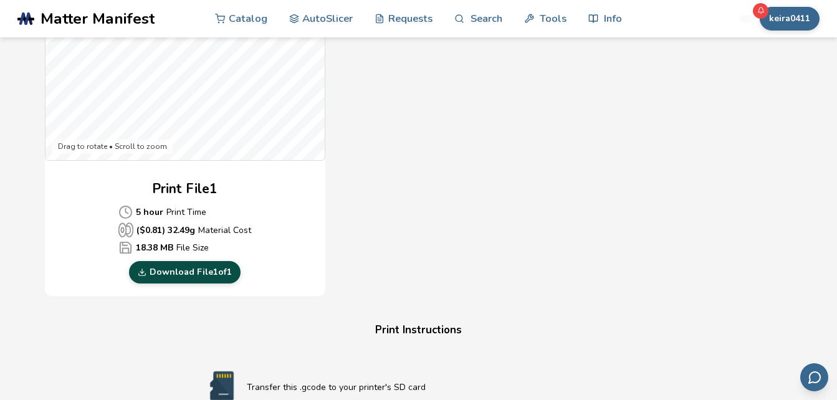
click at [216, 269] on link "Download File 1 of 1" at bounding box center [185, 272] width 112 height 22
click at [715, 261] on div "Gcode Preview Drag to rotate • Scroll to zoom Print File 1 5 hour Print Time ($…" at bounding box center [419, 70] width 748 height 454
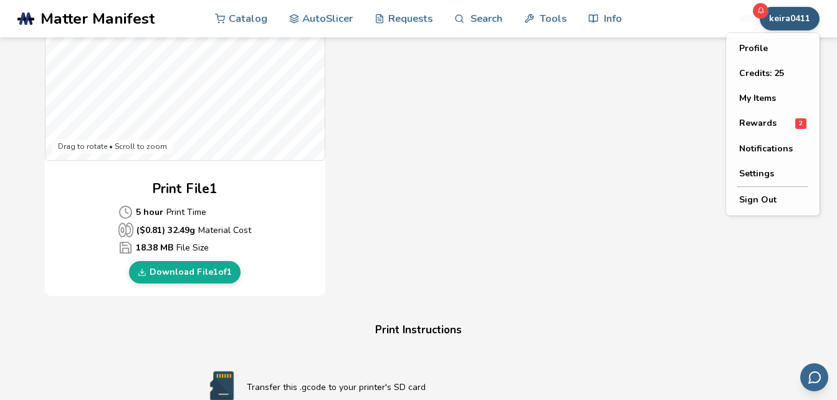
click at [792, 16] on button "keira0411" at bounding box center [790, 19] width 60 height 24
click at [762, 99] on button "My Items" at bounding box center [772, 98] width 87 height 25
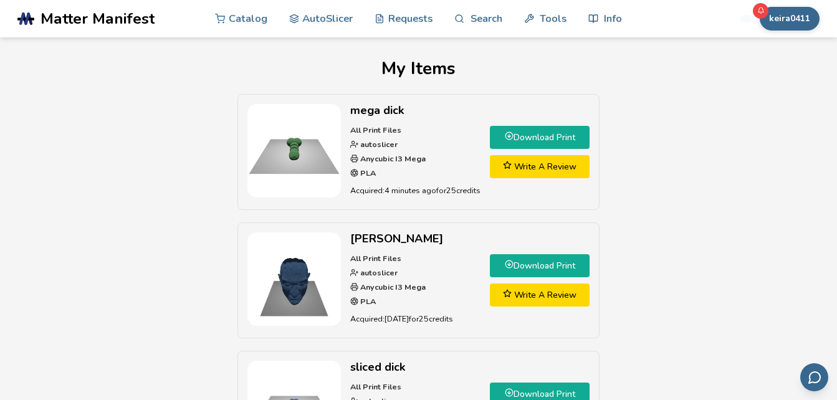
click at [522, 265] on link "Download Print" at bounding box center [540, 265] width 100 height 23
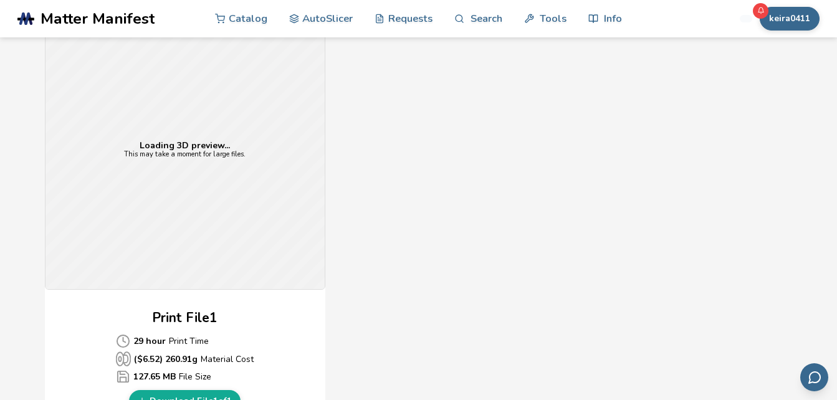
scroll to position [367, 0]
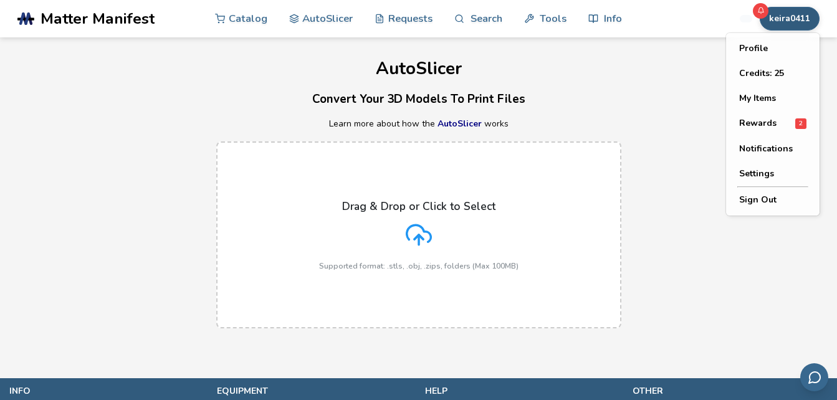
click at [791, 21] on button "keira0411" at bounding box center [790, 19] width 60 height 24
click at [769, 102] on button "My Items" at bounding box center [772, 98] width 87 height 25
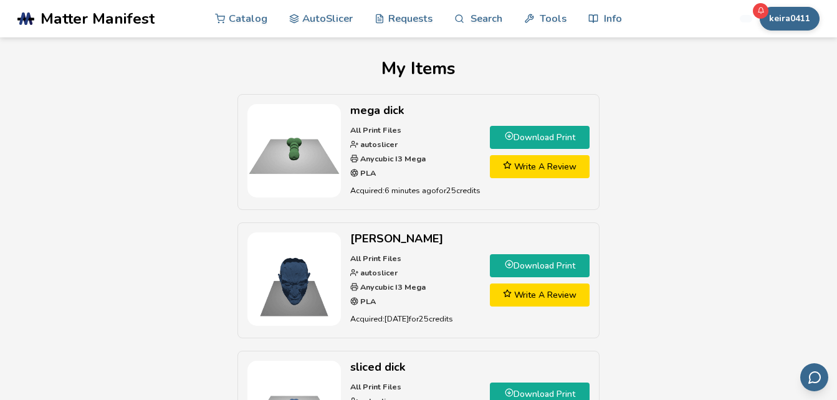
click at [544, 267] on link "Download Print" at bounding box center [540, 265] width 100 height 23
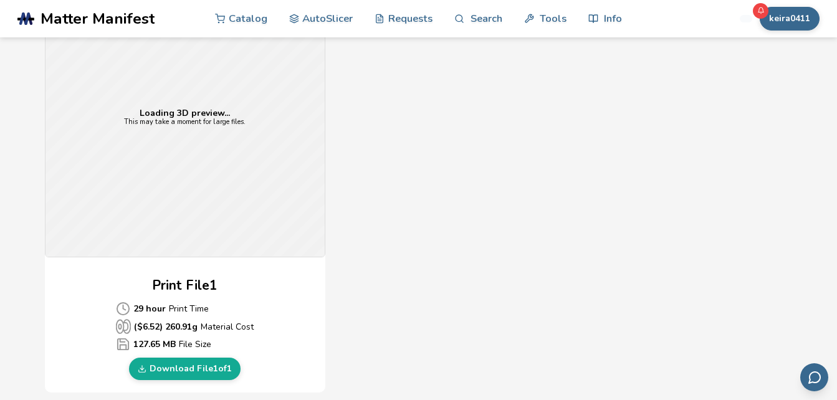
scroll to position [383, 0]
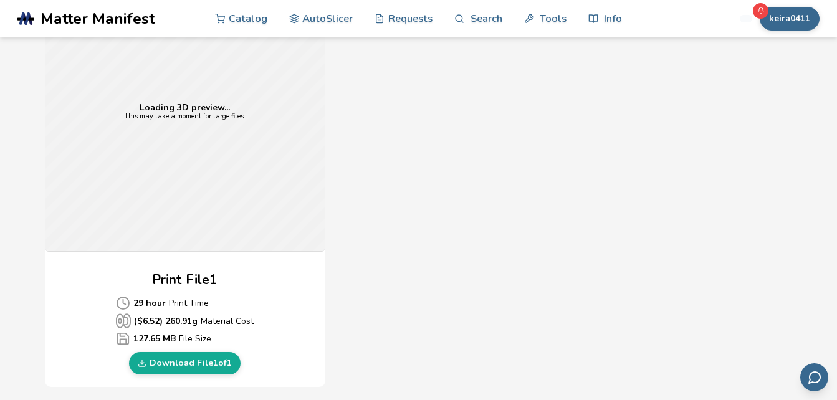
click at [151, 366] on link "Download File 1 of 1" at bounding box center [185, 363] width 112 height 22
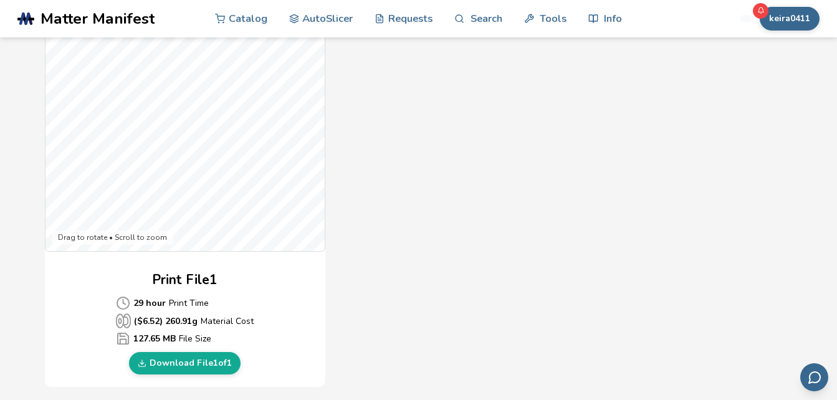
click at [395, 279] on div "Gcode Preview Drag to rotate • Scroll to zoom Print File 1 29 hour Print Time (…" at bounding box center [419, 161] width 748 height 454
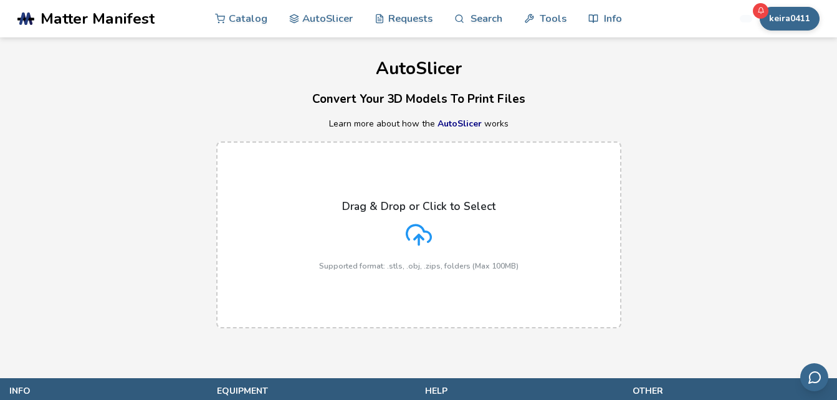
click at [378, 214] on div "Drag & Drop or Click to Select Supported format: .stls, .obj, .zips, folders (M…" at bounding box center [418, 235] width 199 height 70
click at [0, 0] on input "Drag & Drop or Click to Select Supported format: .stls, .obj, .zips, folders (M…" at bounding box center [0, 0] width 0 height 0
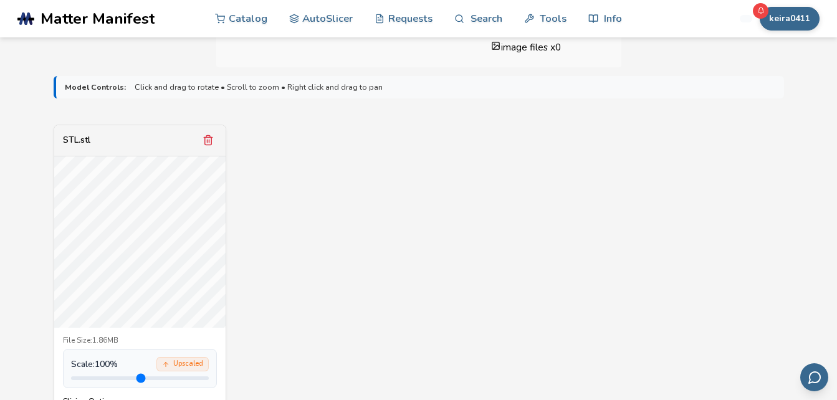
scroll to position [388, 0]
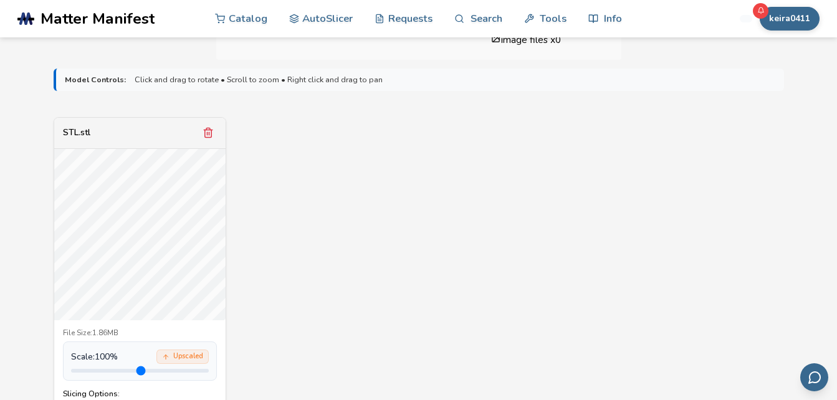
drag, startPoint x: 97, startPoint y: 372, endPoint x: 99, endPoint y: 358, distance: 13.2
click at [99, 369] on input "range" at bounding box center [140, 371] width 138 height 4
click at [299, 326] on div "STL.stl File Size: 1.86MB Scale: 100 % Upscaled Slicing Options: Find Best Rota…" at bounding box center [419, 285] width 731 height 337
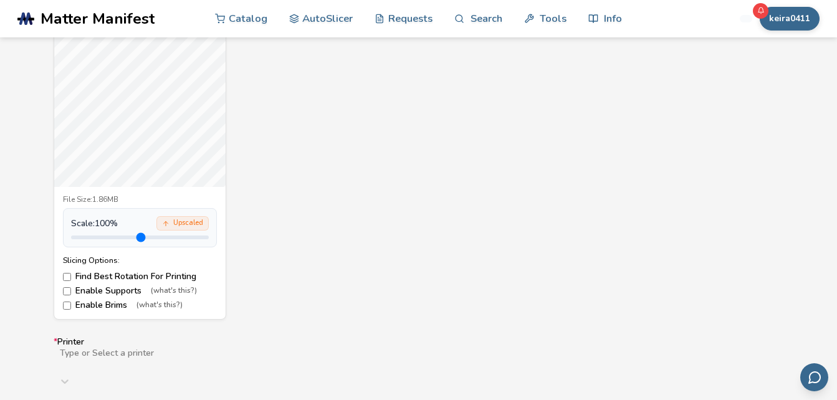
scroll to position [524, 0]
drag, startPoint x: 96, startPoint y: 235, endPoint x: 113, endPoint y: 237, distance: 16.9
click at [113, 237] on input "range" at bounding box center [140, 235] width 138 height 4
click at [120, 235] on input "range" at bounding box center [140, 235] width 138 height 4
drag, startPoint x: 119, startPoint y: 234, endPoint x: 158, endPoint y: 235, distance: 39.3
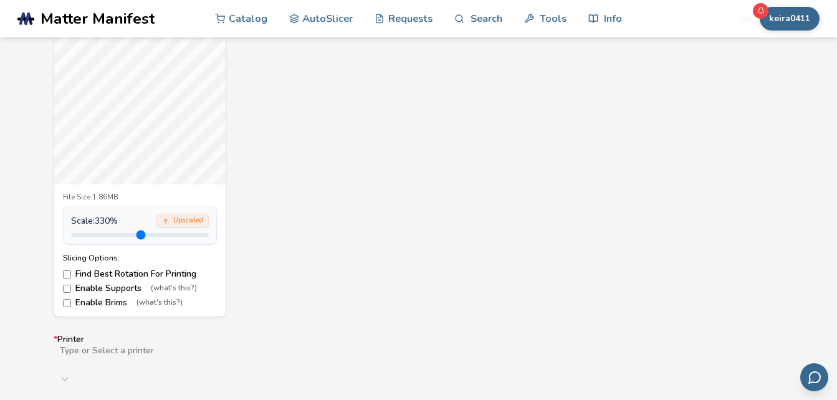
type input "***"
click at [158, 235] on input "range" at bounding box center [140, 235] width 138 height 4
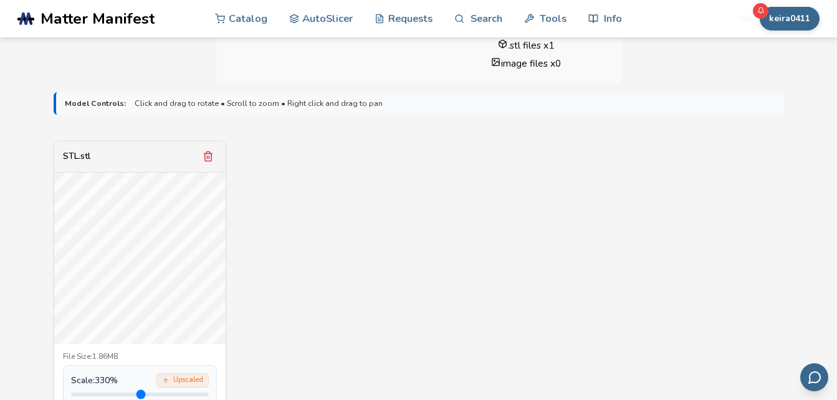
scroll to position [345, 0]
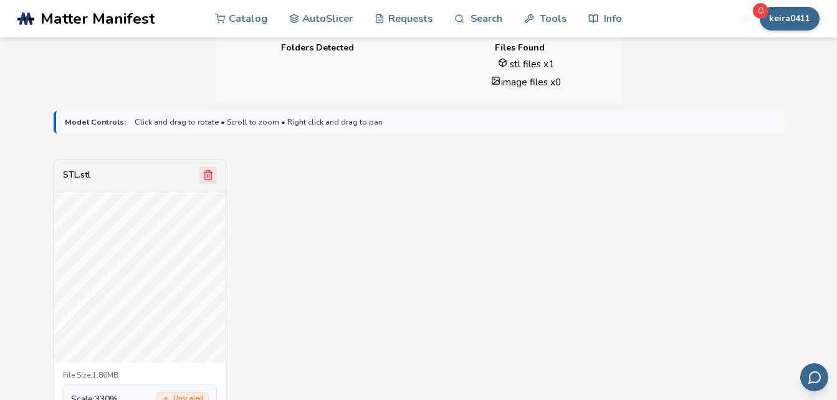
click at [206, 177] on icon "Remove model" at bounding box center [208, 175] width 11 height 11
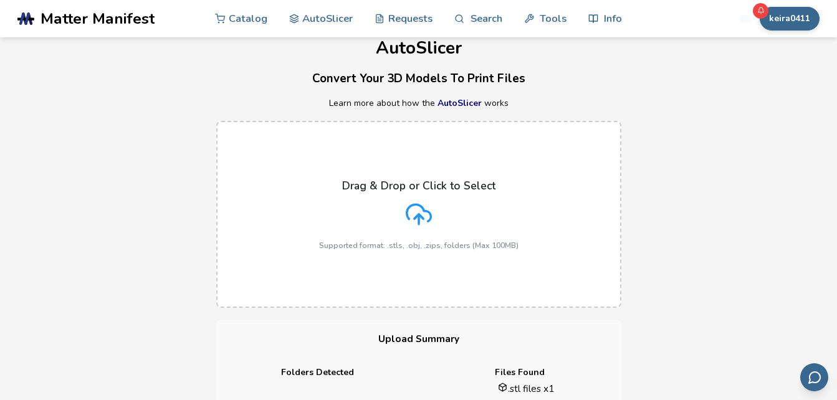
scroll to position [0, 0]
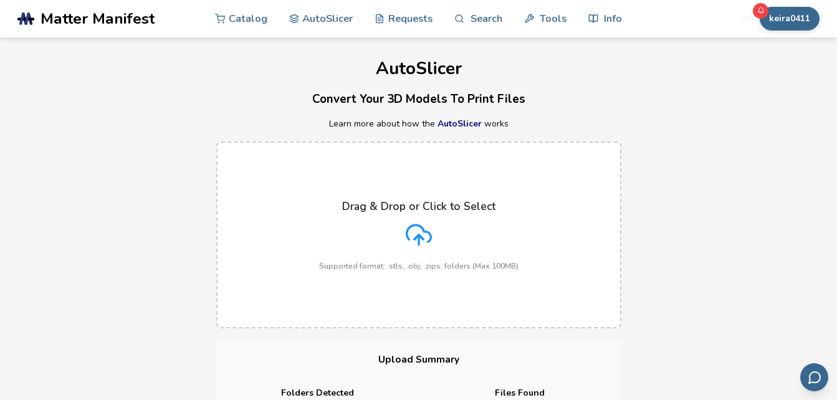
click at [424, 219] on div "Drag & Drop or Click to Select Supported format: .stls, .obj, .zips, folders (M…" at bounding box center [418, 235] width 199 height 70
click at [0, 0] on input "Drag & Drop or Click to Select Supported format: .stls, .obj, .zips, folders (M…" at bounding box center [0, 0] width 0 height 0
click at [418, 235] on polyline at bounding box center [419, 237] width 9 height 4
click at [0, 0] on input "Drag & Drop or Click to Select Supported format: .stls, .obj, .zips, folders (M…" at bounding box center [0, 0] width 0 height 0
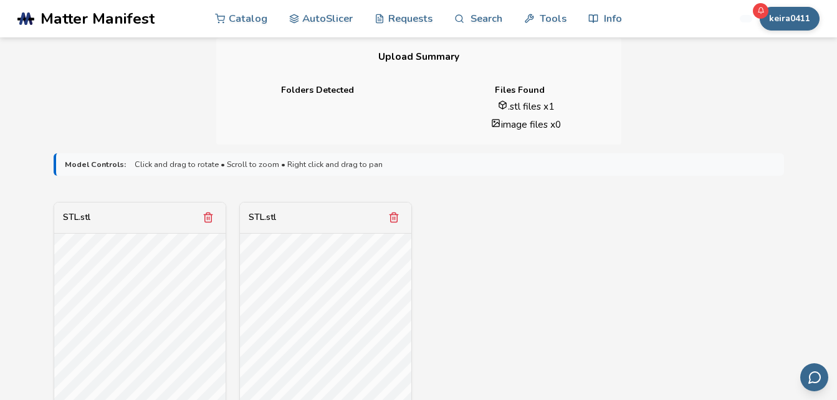
scroll to position [310, 0]
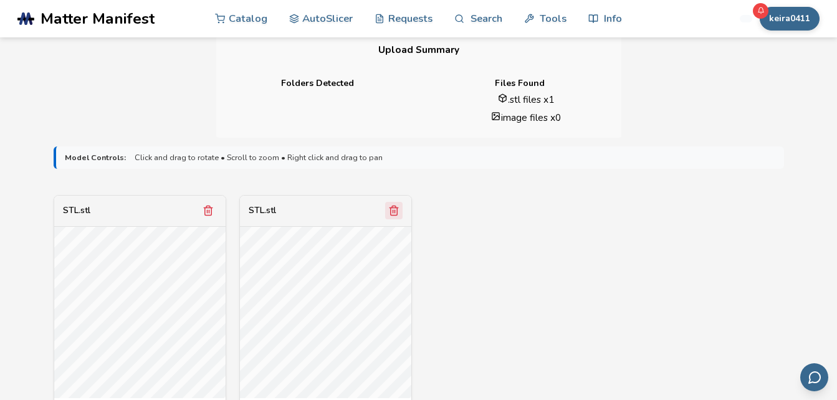
click at [389, 213] on icon "Remove model" at bounding box center [393, 210] width 11 height 11
click at [206, 212] on icon "Remove model" at bounding box center [208, 210] width 11 height 11
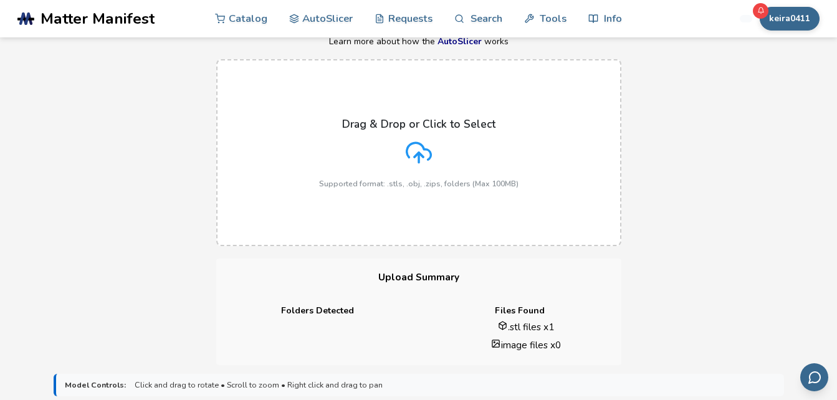
scroll to position [0, 0]
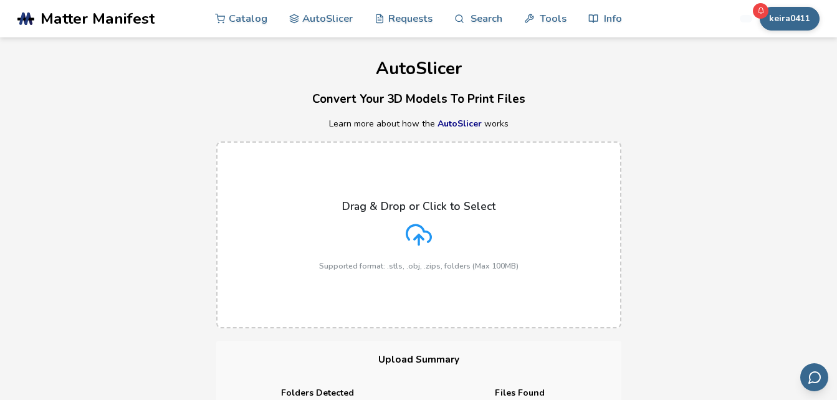
click at [416, 224] on icon at bounding box center [419, 235] width 26 height 26
click at [0, 0] on input "Drag & Drop or Click to Select Supported format: .stls, .obj, .zips, folders (M…" at bounding box center [0, 0] width 0 height 0
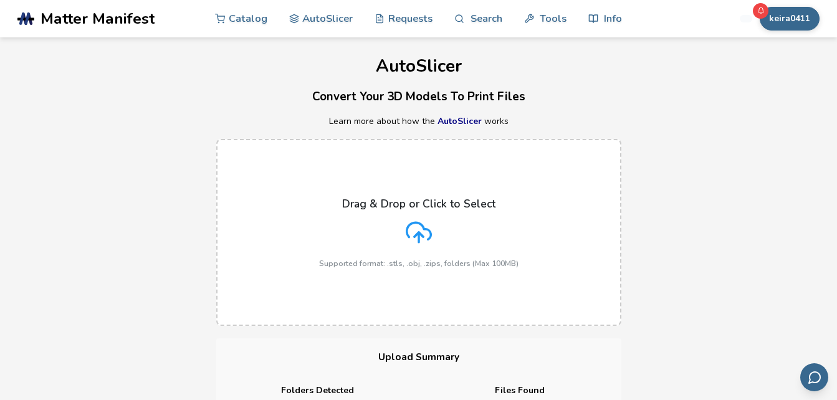
scroll to position [359, 0]
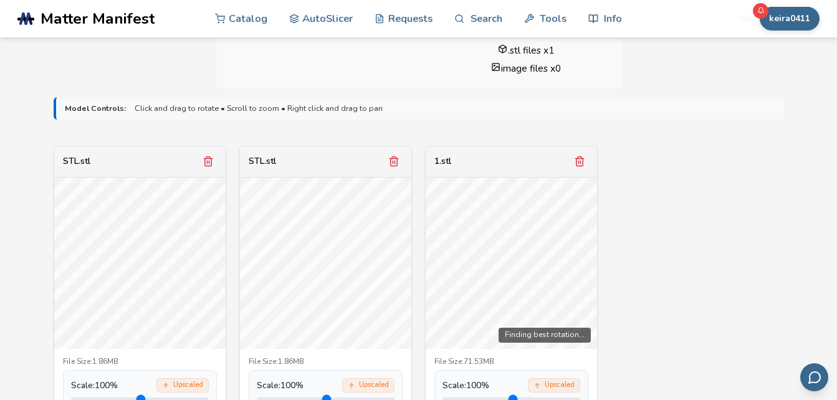
click at [729, 225] on div "STL.stl File Size: 1.86MB Scale: 100 % Upscaled Slicing Options: Find Best Rota…" at bounding box center [419, 314] width 731 height 337
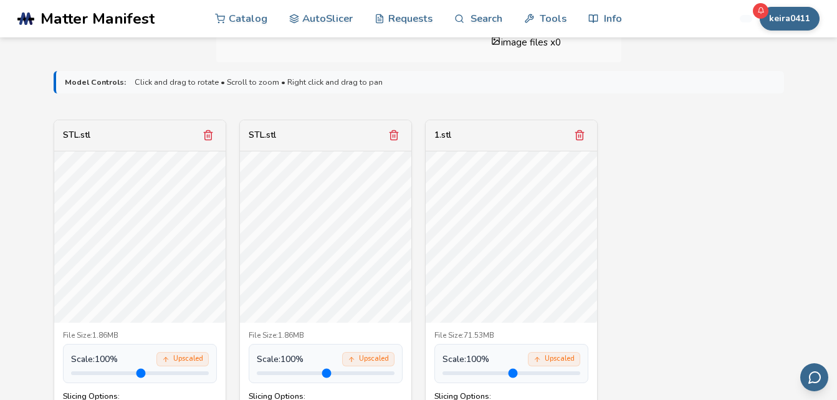
scroll to position [390, 0]
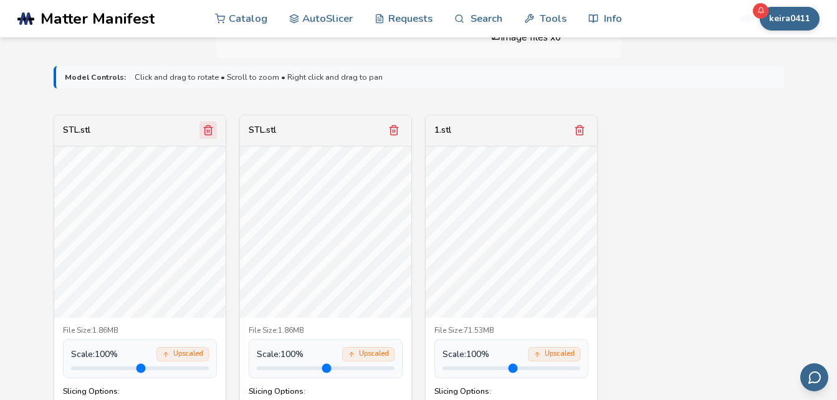
click at [204, 130] on icon "Remove model" at bounding box center [207, 130] width 7 height 9
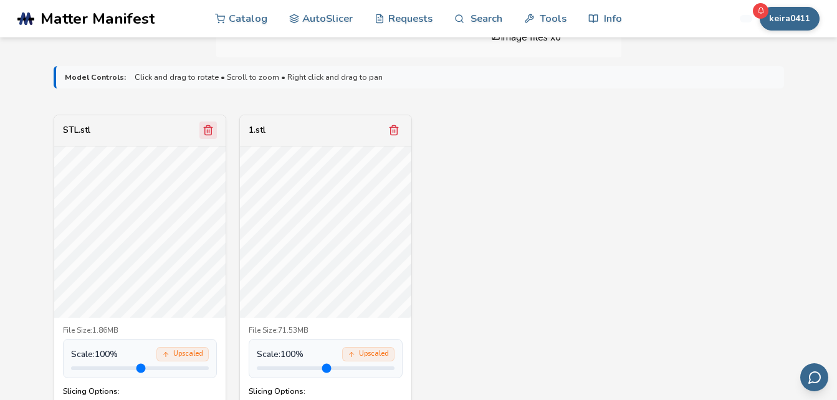
click at [209, 132] on line "Remove model" at bounding box center [209, 131] width 0 height 3
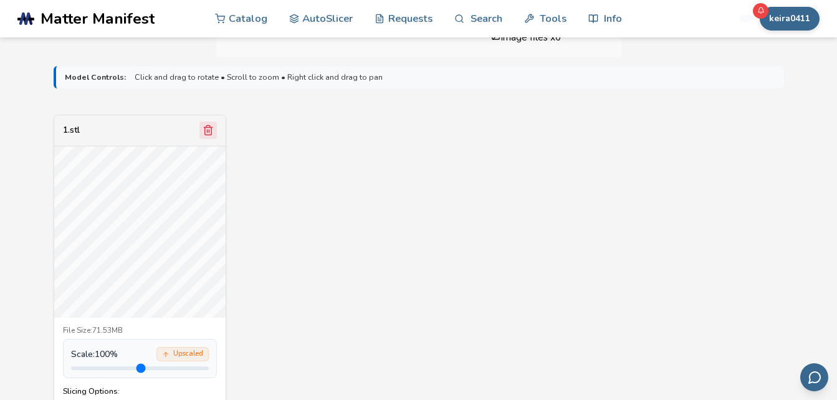
click at [210, 131] on icon "Remove model" at bounding box center [208, 130] width 11 height 11
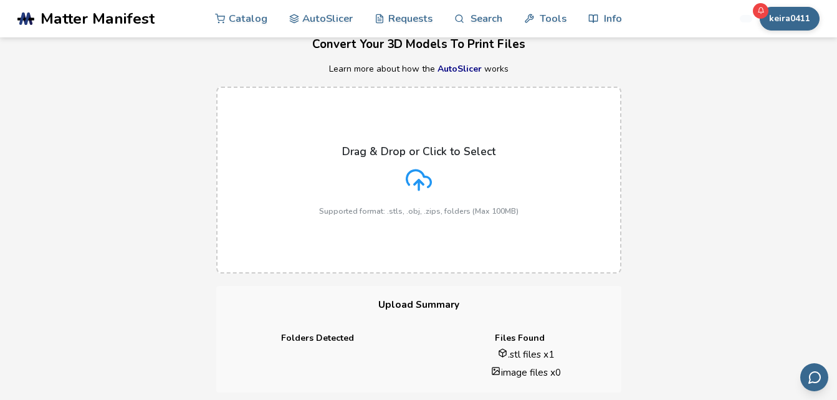
scroll to position [46, 0]
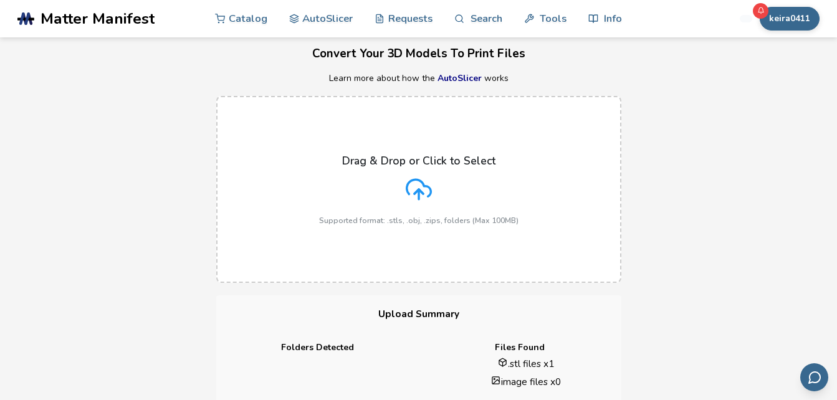
click at [448, 180] on div "Drag & Drop or Click to Select Supported format: .stls, .obj, .zips, folders (M…" at bounding box center [418, 190] width 199 height 70
click at [0, 0] on input "Drag & Drop or Click to Select Supported format: .stls, .obj, .zips, folders (M…" at bounding box center [0, 0] width 0 height 0
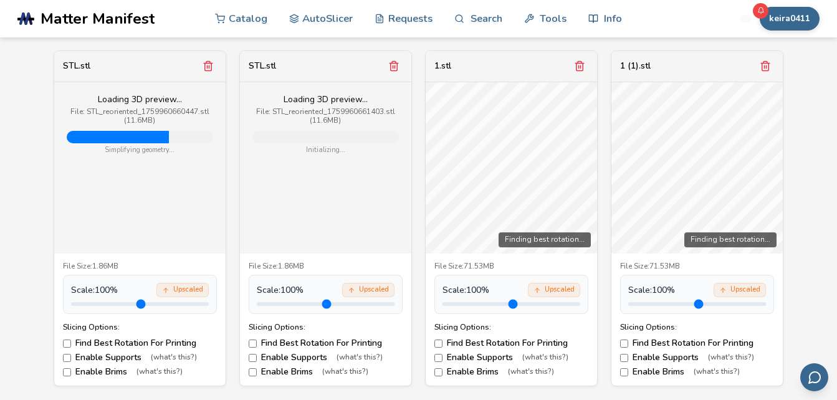
scroll to position [696, 0]
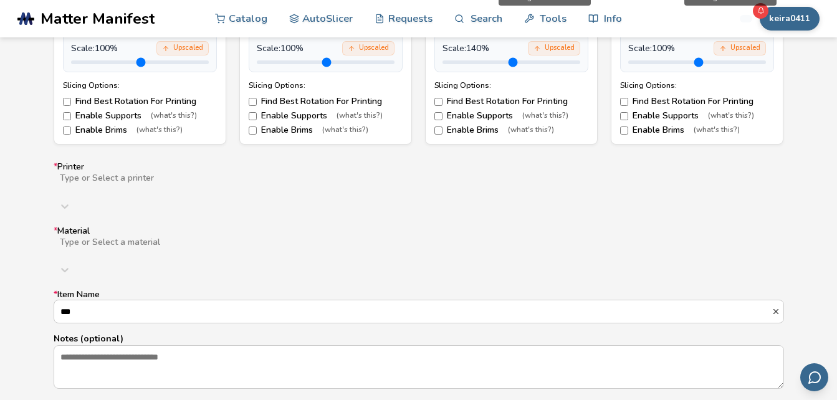
drag, startPoint x: 481, startPoint y: 286, endPoint x: 526, endPoint y: 288, distance: 44.3
click at [526, 64] on input "range" at bounding box center [512, 62] width 138 height 4
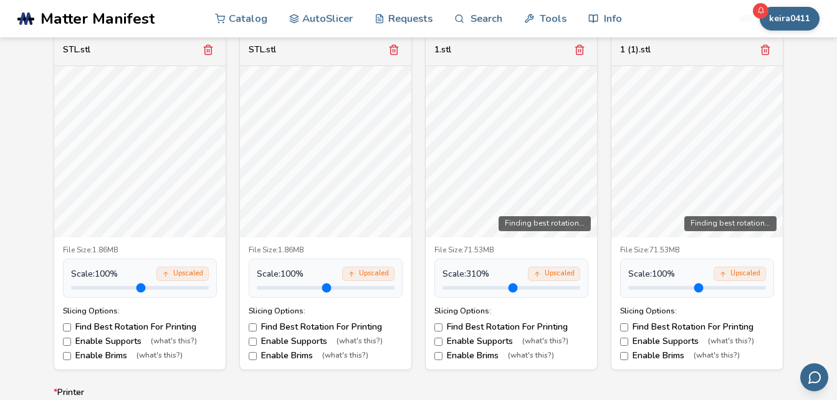
drag, startPoint x: 526, startPoint y: 288, endPoint x: 288, endPoint y: 289, distance: 237.5
type input "***"
click at [562, 290] on input "range" at bounding box center [512, 288] width 138 height 4
click at [561, 286] on input "range" at bounding box center [512, 288] width 138 height 4
click at [310, 286] on input "range" at bounding box center [326, 288] width 138 height 4
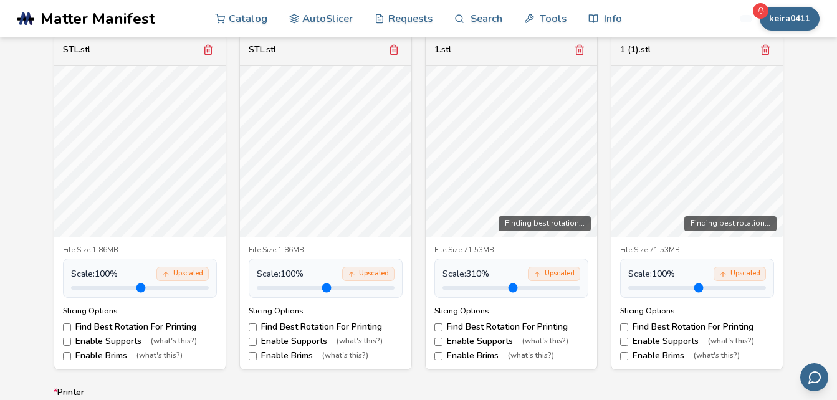
type input "***"
click at [688, 287] on input "range" at bounding box center [697, 288] width 138 height 4
click at [656, 287] on input "range" at bounding box center [697, 288] width 138 height 4
type input "***"
click at [674, 289] on input "range" at bounding box center [697, 288] width 138 height 4
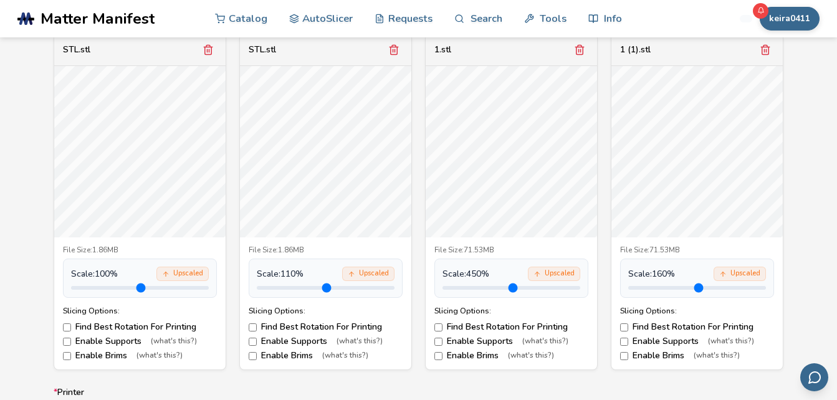
click at [308, 290] on input "range" at bounding box center [326, 288] width 138 height 4
click at [305, 288] on input "range" at bounding box center [326, 288] width 138 height 4
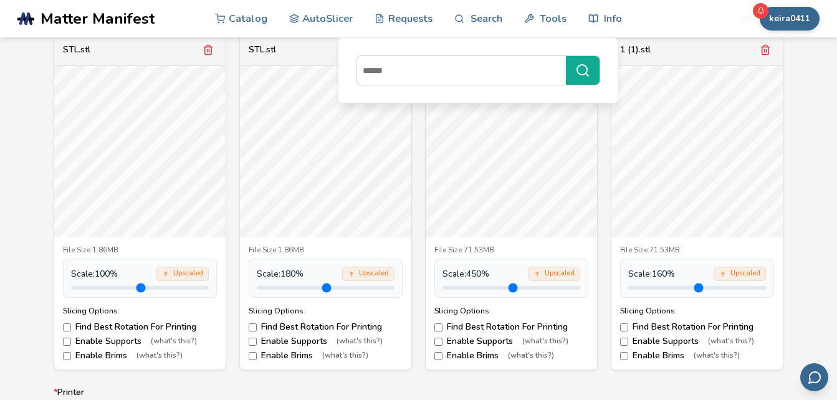
drag, startPoint x: 305, startPoint y: 288, endPoint x: 344, endPoint y: 288, distance: 38.7
type input "***"
click at [344, 289] on input "range" at bounding box center [326, 288] width 138 height 4
click at [677, 289] on input "range" at bounding box center [697, 288] width 138 height 4
type input "***"
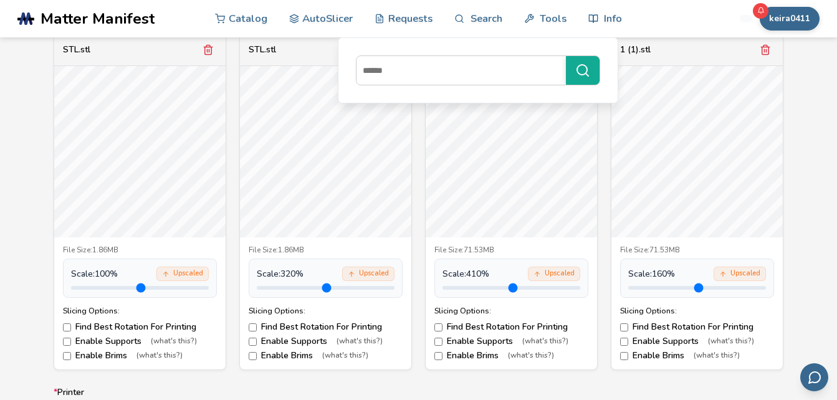
click at [551, 287] on input "range" at bounding box center [512, 288] width 138 height 4
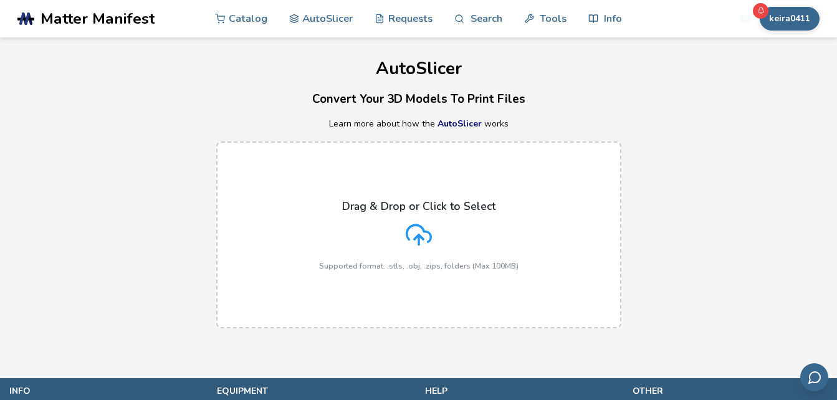
click at [413, 245] on icon at bounding box center [419, 235] width 26 height 26
click at [0, 0] on input "Drag & Drop or Click to Select Supported format: .stls, .obj, .zips, folders (M…" at bounding box center [0, 0] width 0 height 0
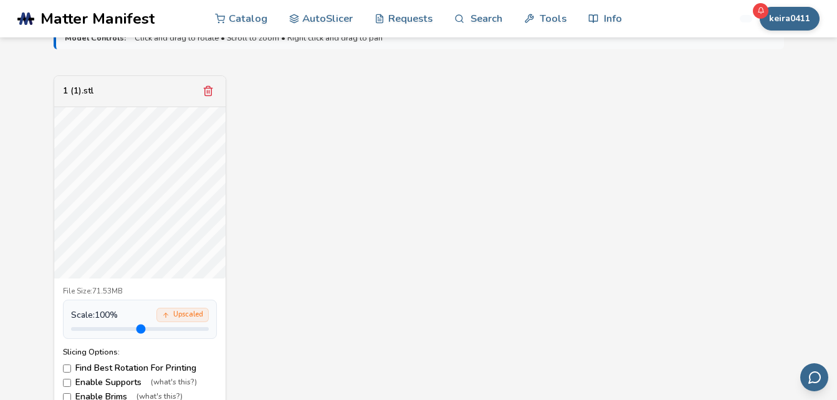
scroll to position [437, 0]
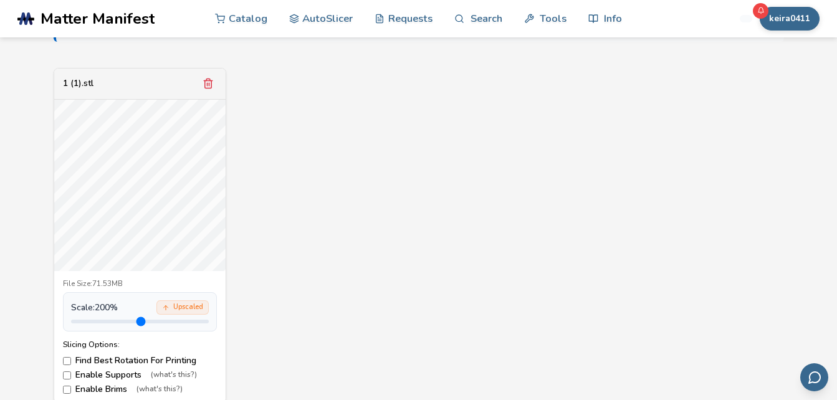
drag, startPoint x: 99, startPoint y: 320, endPoint x: 125, endPoint y: 320, distance: 25.6
type input "*"
click at [125, 320] on input "range" at bounding box center [140, 322] width 138 height 4
click at [454, 122] on div "1 (1).stl File Size: 71.53MB Scale: 200 % Upscaled Slicing Options: Find Best R…" at bounding box center [419, 236] width 731 height 337
click at [331, 21] on link "AutoSlicer" at bounding box center [321, 17] width 64 height 37
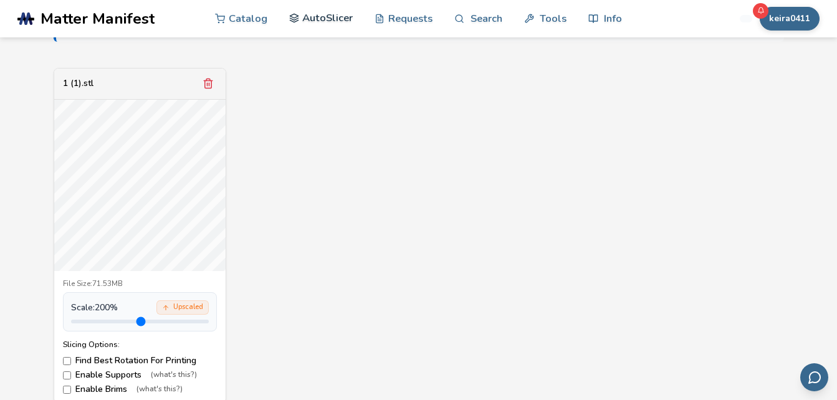
scroll to position [0, 0]
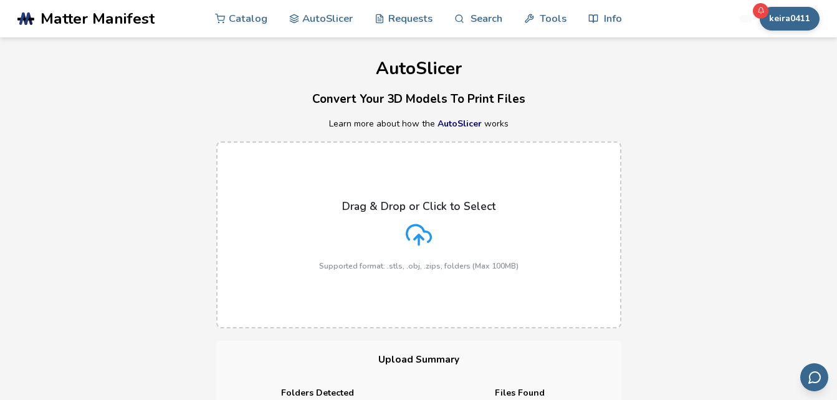
click at [420, 225] on icon at bounding box center [418, 233] width 24 height 17
click at [0, 0] on input "Drag & Drop or Click to Select Supported format: .stls, .obj, .zips, folders (M…" at bounding box center [0, 0] width 0 height 0
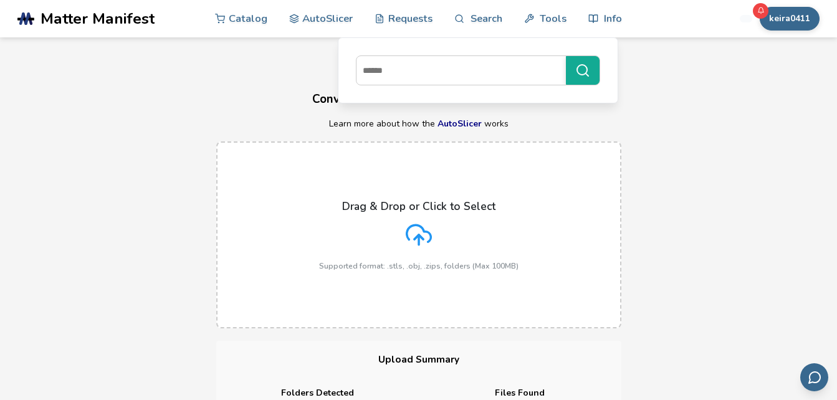
click at [527, 188] on label "Drag & Drop or Click to Select Supported format: .stls, .obj, .zips, folders (M…" at bounding box center [418, 235] width 405 height 187
click at [0, 0] on input "Drag & Drop or Click to Select Supported format: .stls, .obj, .zips, folders (M…" at bounding box center [0, 0] width 0 height 0
click at [421, 82] on div at bounding box center [478, 70] width 244 height 30
click at [421, 82] on input at bounding box center [458, 70] width 203 height 22
click at [312, 261] on label "Drag & Drop or Click to Select Supported format: .stls, .obj, .zips, folders (M…" at bounding box center [418, 235] width 405 height 187
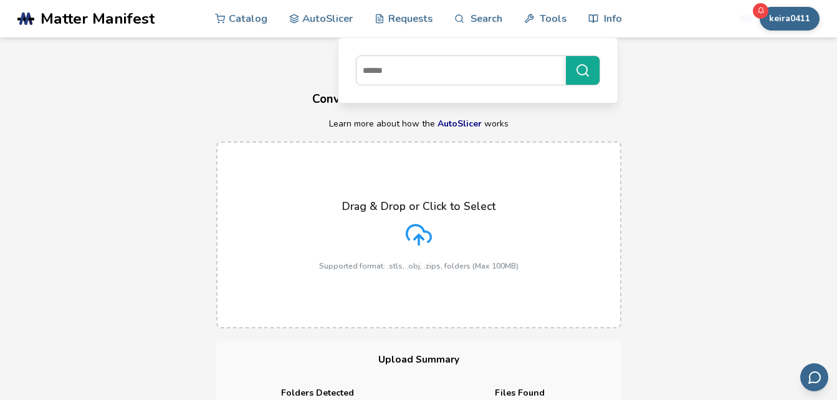
click at [0, 0] on input "Drag & Drop or Click to Select Supported format: .stls, .obj, .zips, folders (M…" at bounding box center [0, 0] width 0 height 0
click at [312, 261] on label "Drag & Drop or Click to Select Supported format: .stls, .obj, .zips, folders (M…" at bounding box center [418, 235] width 405 height 187
click at [0, 0] on input "Drag & Drop or Click to Select Supported format: .stls, .obj, .zips, folders (M…" at bounding box center [0, 0] width 0 height 0
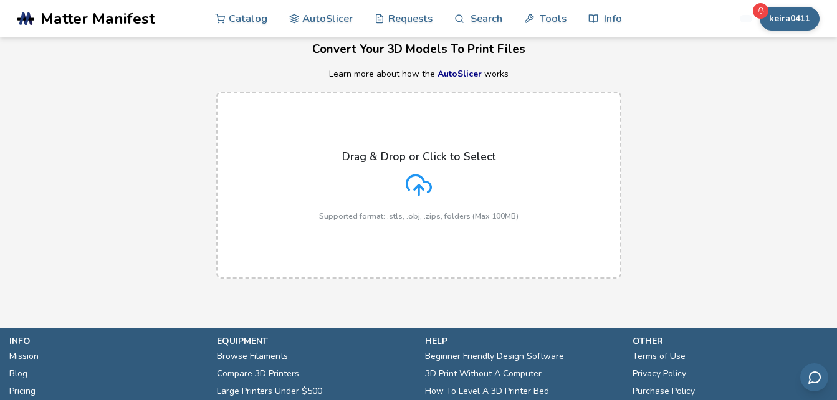
scroll to position [75, 0]
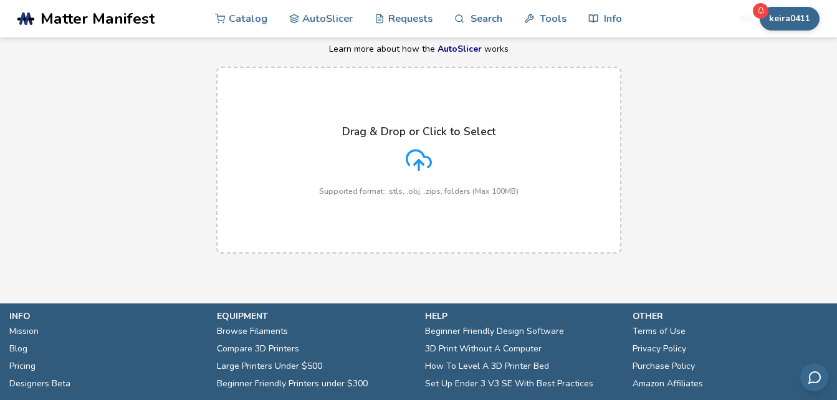
click at [428, 157] on icon at bounding box center [418, 158] width 24 height 17
click at [0, 0] on input "Drag & Drop or Click to Select Supported format: .stls, .obj, .zips, folders (M…" at bounding box center [0, 0] width 0 height 0
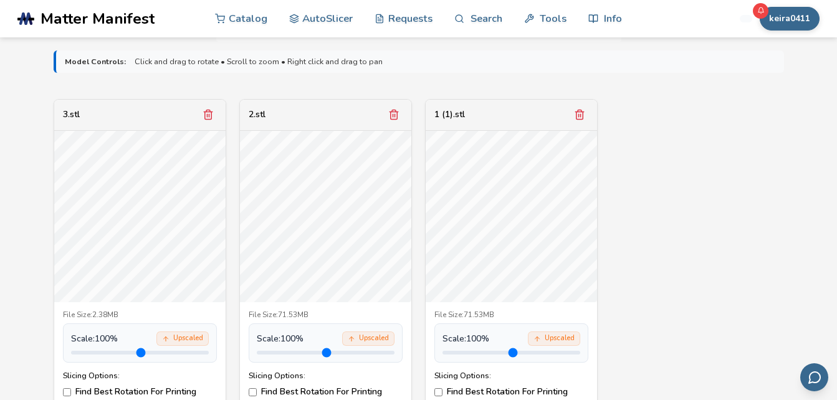
scroll to position [451, 0]
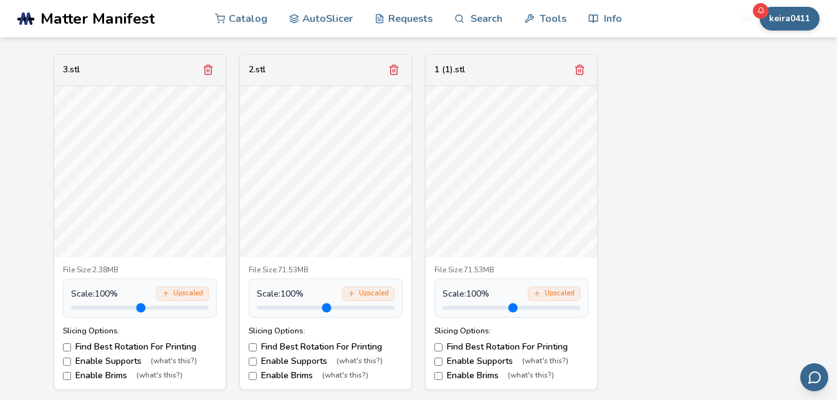
click at [71, 372] on label "Enable Brims (what's this?)" at bounding box center [140, 376] width 154 height 10
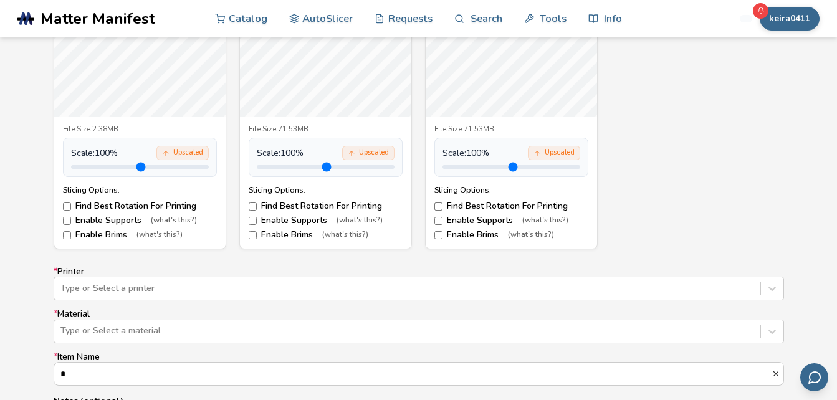
scroll to position [603, 0]
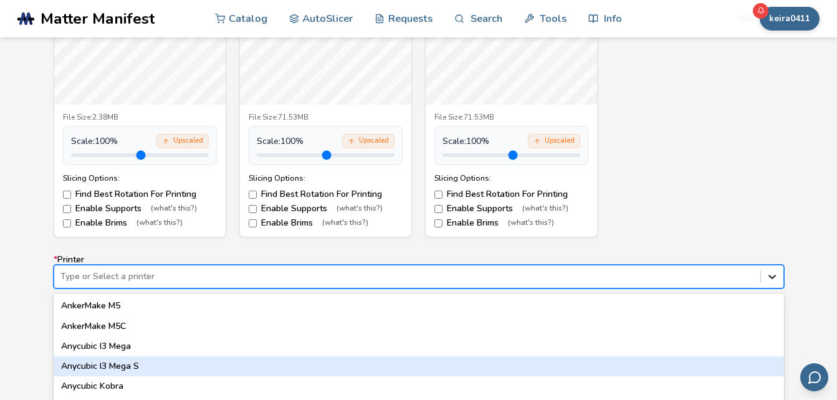
click at [761, 272] on div "64 results available. Use Up and Down to choose options, press Enter to select …" at bounding box center [419, 277] width 731 height 24
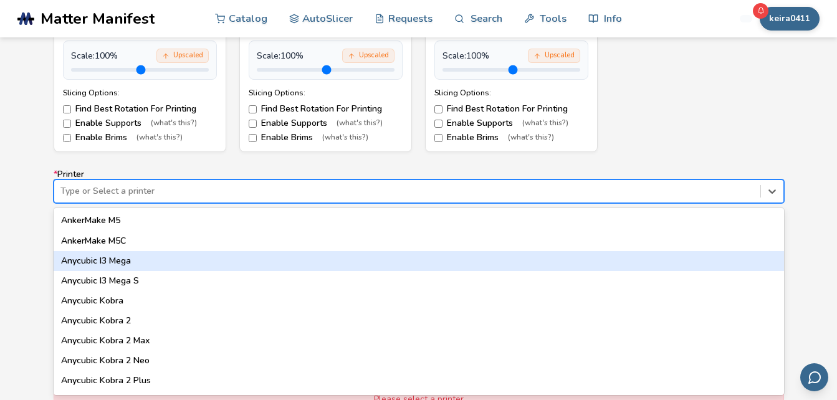
click at [476, 261] on div "Anycubic I3 Mega" at bounding box center [419, 261] width 731 height 20
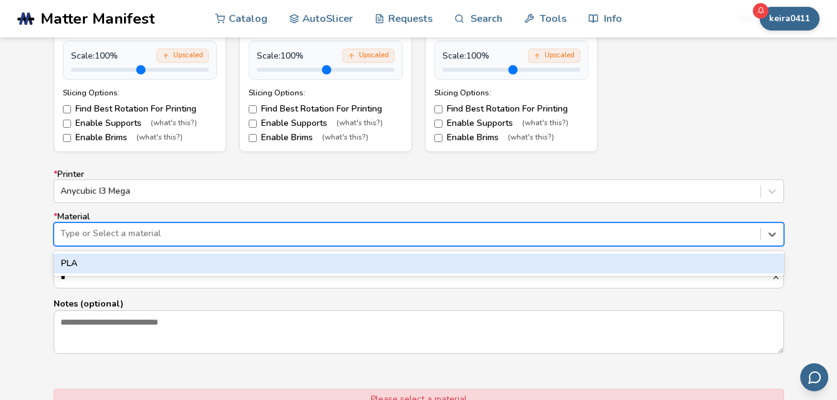
click at [473, 238] on div at bounding box center [407, 234] width 694 height 12
click at [470, 261] on div "PLA" at bounding box center [419, 264] width 731 height 20
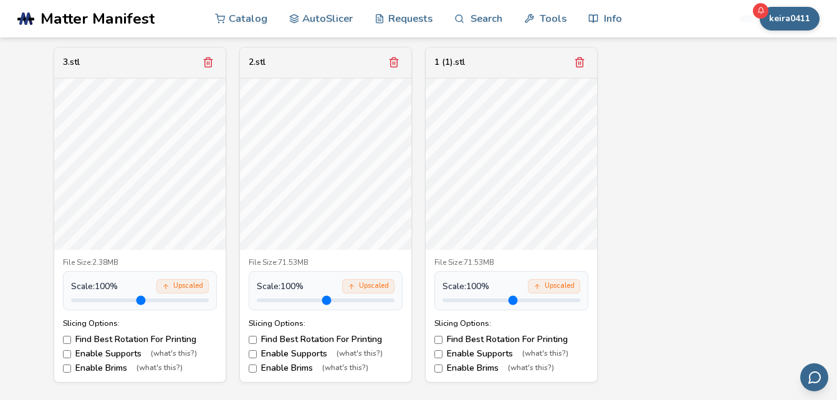
scroll to position [449, 0]
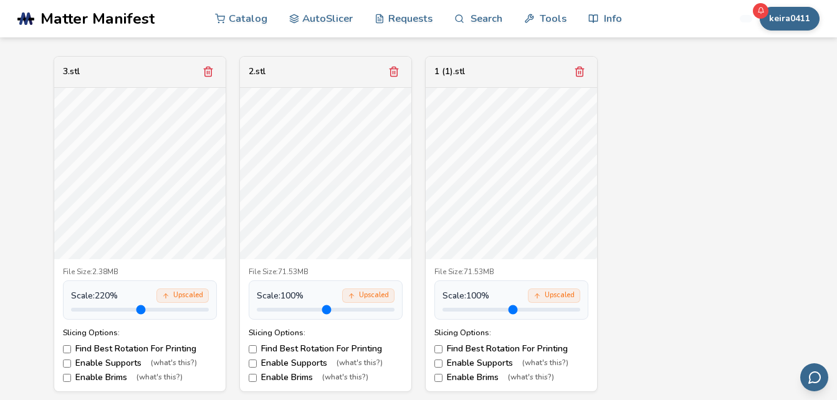
click at [130, 309] on input "range" at bounding box center [140, 310] width 138 height 4
drag, startPoint x: 130, startPoint y: 309, endPoint x: 121, endPoint y: 309, distance: 8.7
type input "***"
click at [121, 309] on input "range" at bounding box center [140, 310] width 138 height 4
click at [309, 309] on input "range" at bounding box center [326, 310] width 138 height 4
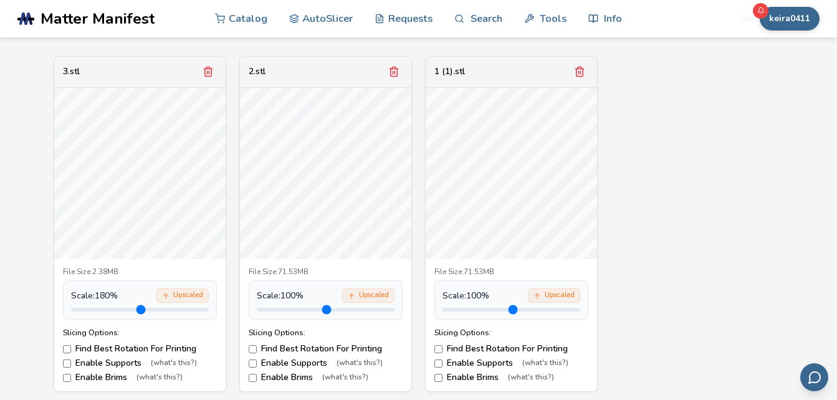
drag, startPoint x: 305, startPoint y: 307, endPoint x: 284, endPoint y: 307, distance: 21.2
type input "*"
click at [284, 308] on input "range" at bounding box center [326, 310] width 138 height 4
click at [108, 310] on input "range" at bounding box center [140, 310] width 138 height 4
type input "*"
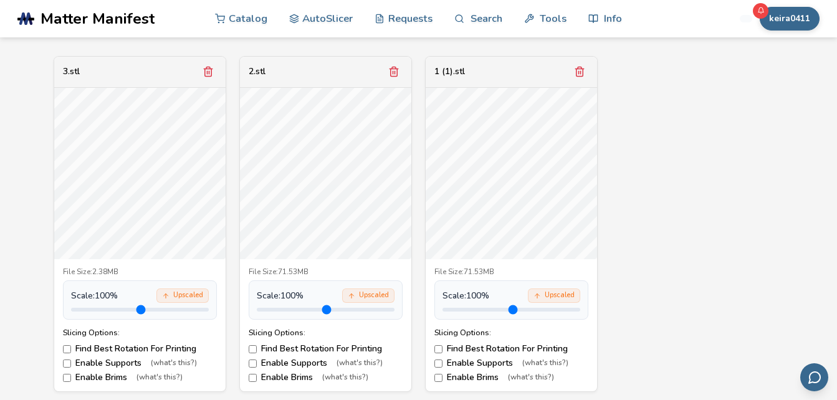
click at [100, 309] on input "range" at bounding box center [140, 310] width 138 height 4
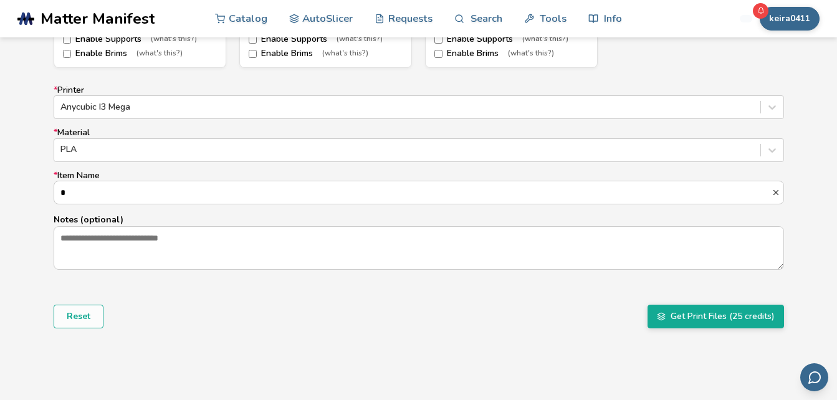
scroll to position [780, 0]
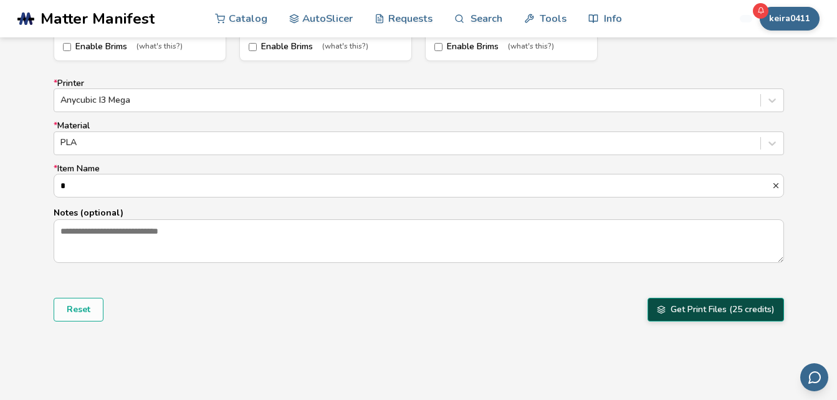
click at [726, 312] on button "Get Print Files (25 credits)" at bounding box center [716, 310] width 137 height 24
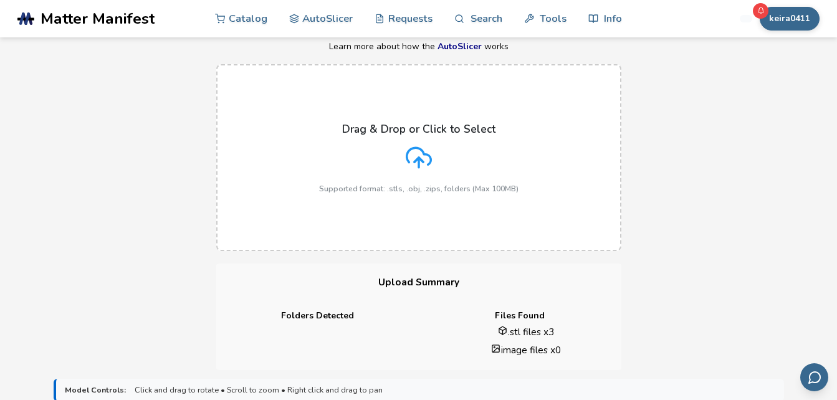
scroll to position [0, 0]
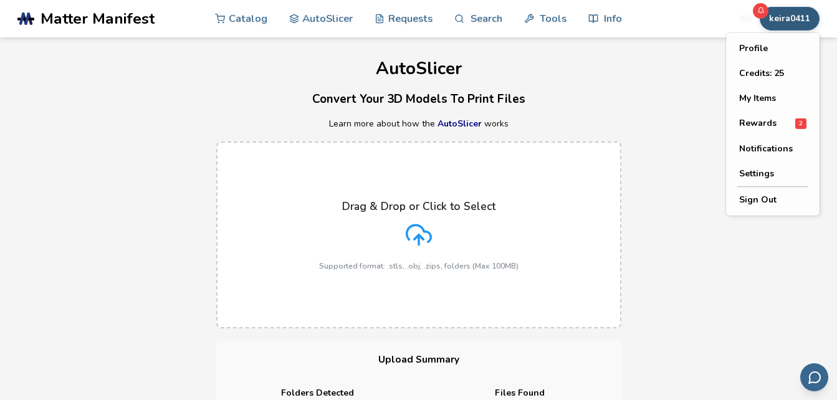
click at [777, 19] on button "keira0411" at bounding box center [790, 19] width 60 height 24
click at [755, 98] on button "My Items" at bounding box center [772, 98] width 87 height 25
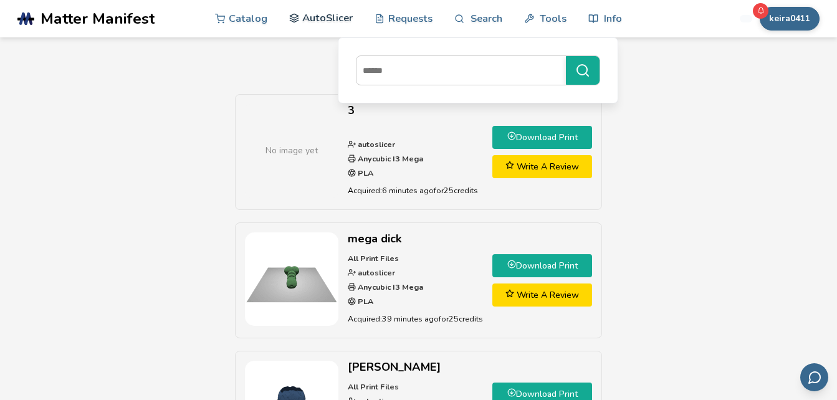
click at [338, 13] on link "AutoSlicer" at bounding box center [321, 17] width 64 height 37
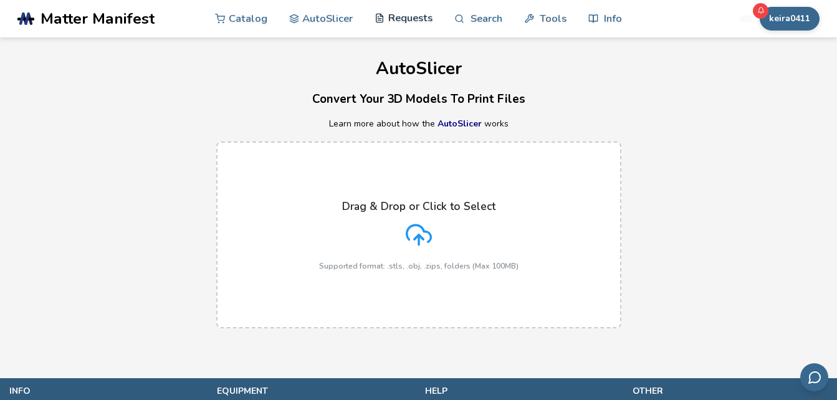
click at [377, 19] on icon at bounding box center [380, 18] width 11 height 11
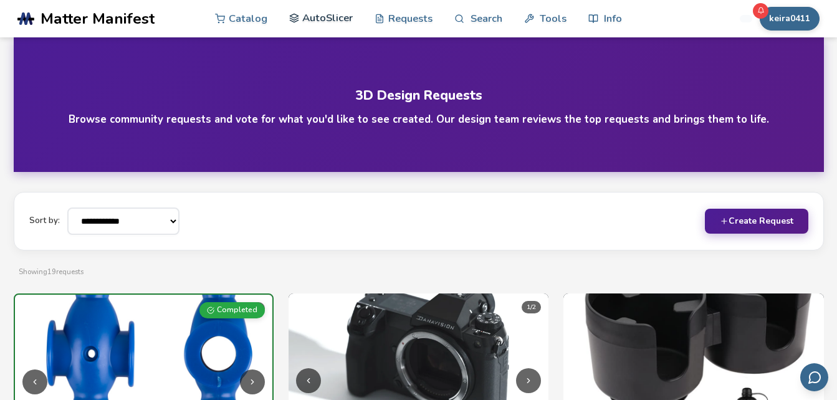
click at [315, 21] on link "AutoSlicer" at bounding box center [321, 17] width 64 height 37
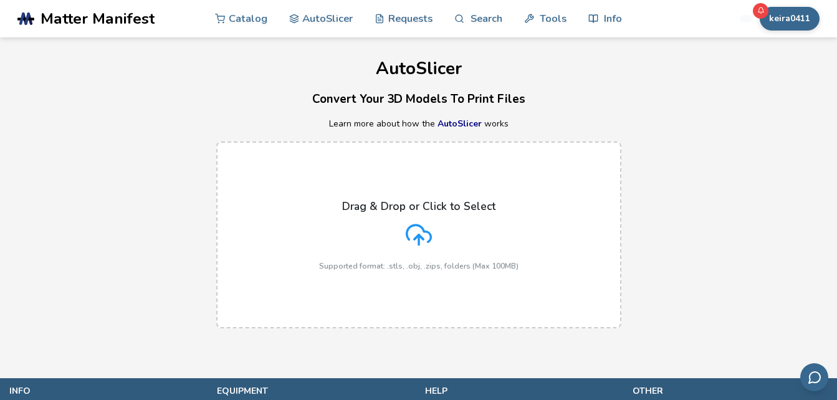
click at [425, 238] on icon at bounding box center [419, 235] width 26 height 26
click at [0, 0] on input "Drag & Drop or Click to Select Supported format: .stls, .obj, .zips, folders (M…" at bounding box center [0, 0] width 0 height 0
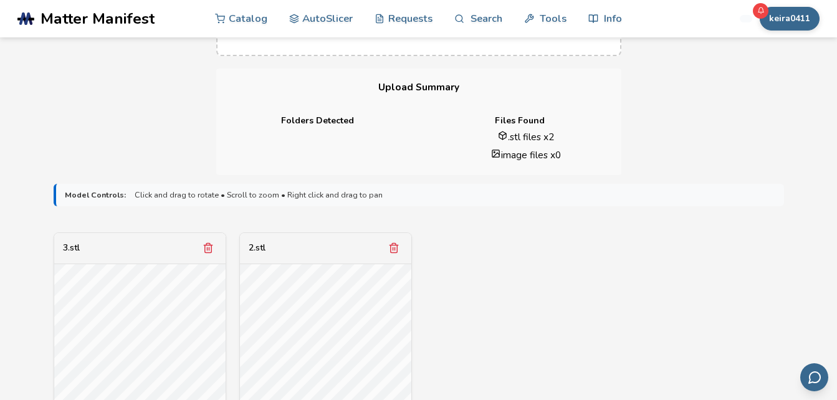
scroll to position [439, 0]
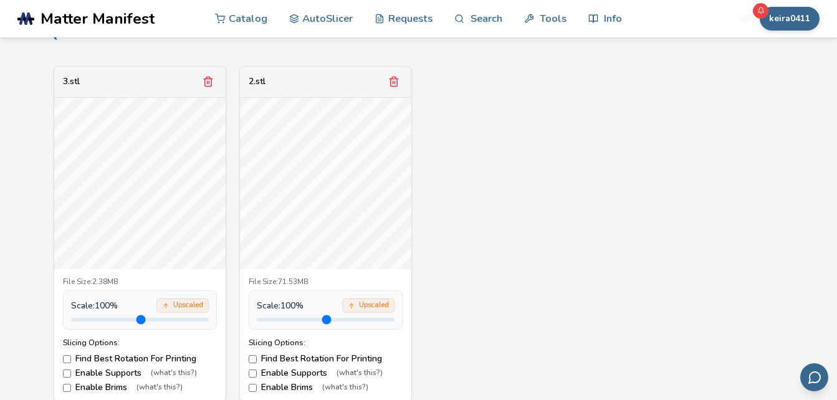
drag, startPoint x: 107, startPoint y: 320, endPoint x: 166, endPoint y: 327, distance: 59.6
click at [108, 322] on input "range" at bounding box center [140, 320] width 138 height 4
click at [168, 322] on input "range" at bounding box center [140, 320] width 138 height 4
click at [145, 320] on input "range" at bounding box center [140, 320] width 138 height 4
click at [121, 318] on input "range" at bounding box center [140, 320] width 138 height 4
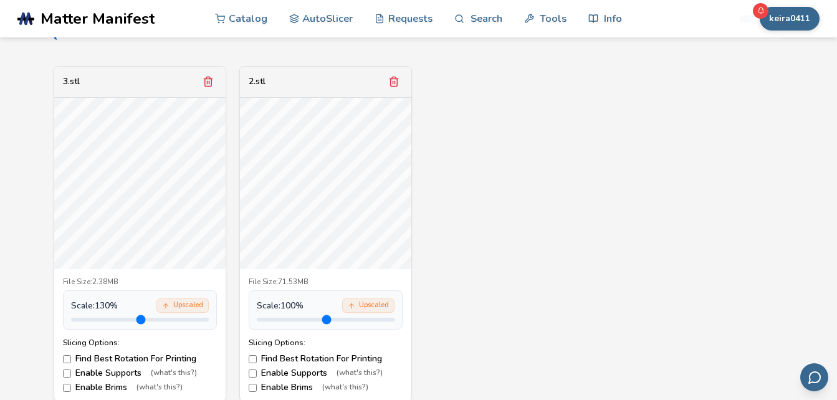
click at [108, 318] on input "range" at bounding box center [140, 320] width 138 height 4
click at [115, 318] on input "range" at bounding box center [140, 320] width 138 height 4
type input "***"
click at [112, 318] on input "range" at bounding box center [140, 320] width 138 height 4
drag, startPoint x: 289, startPoint y: 320, endPoint x: 297, endPoint y: 316, distance: 9.2
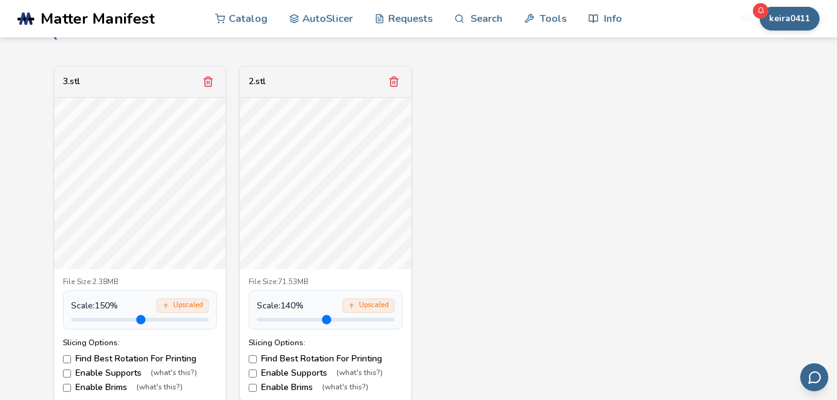
type input "***"
click at [297, 318] on input "range" at bounding box center [326, 320] width 138 height 4
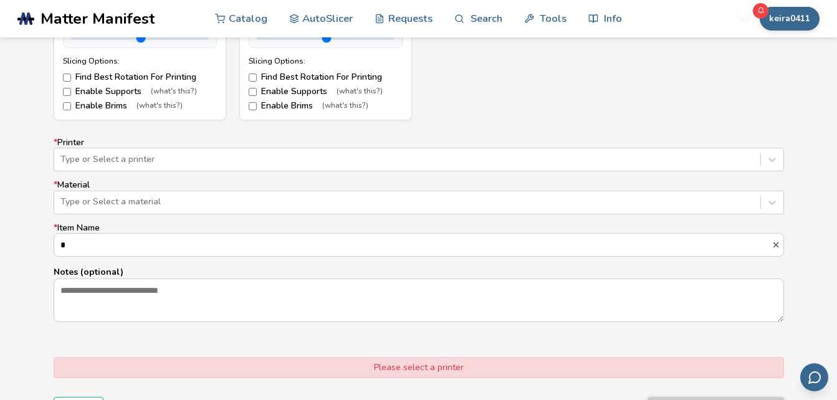
scroll to position [742, 0]
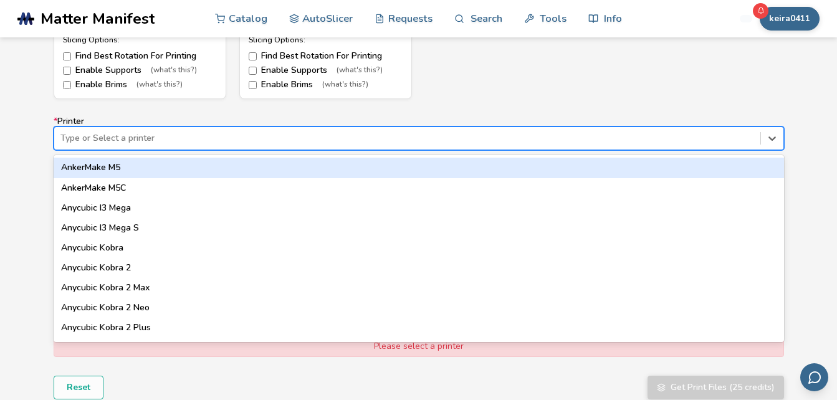
click at [668, 140] on div at bounding box center [407, 138] width 694 height 12
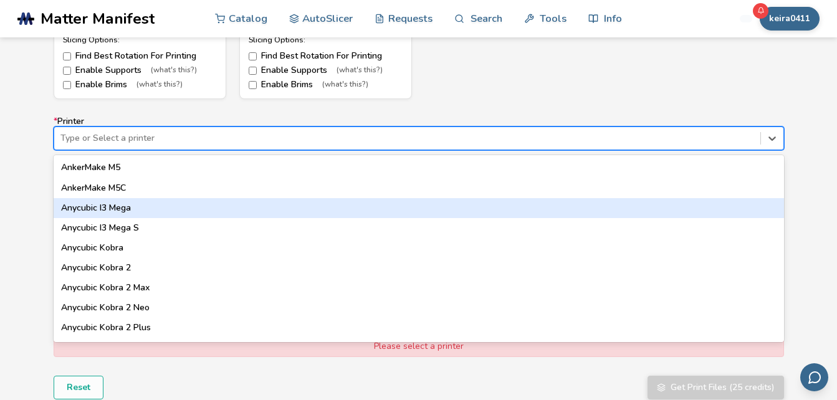
click at [115, 204] on div "Anycubic I3 Mega" at bounding box center [419, 208] width 731 height 20
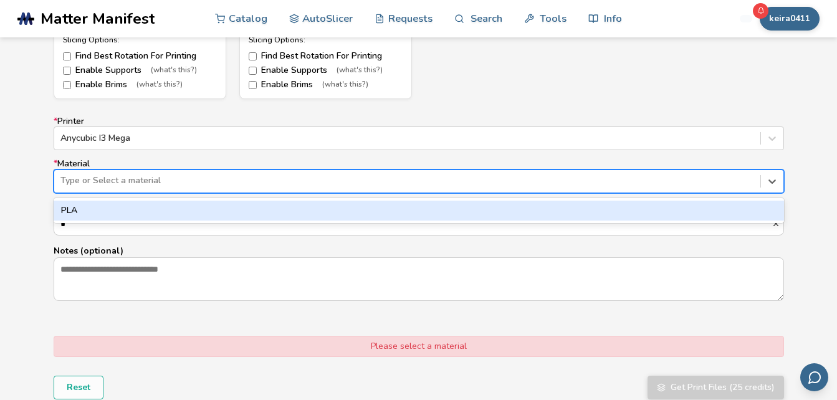
click at [131, 180] on div at bounding box center [407, 181] width 694 height 12
click at [132, 213] on div "PLA" at bounding box center [419, 211] width 731 height 20
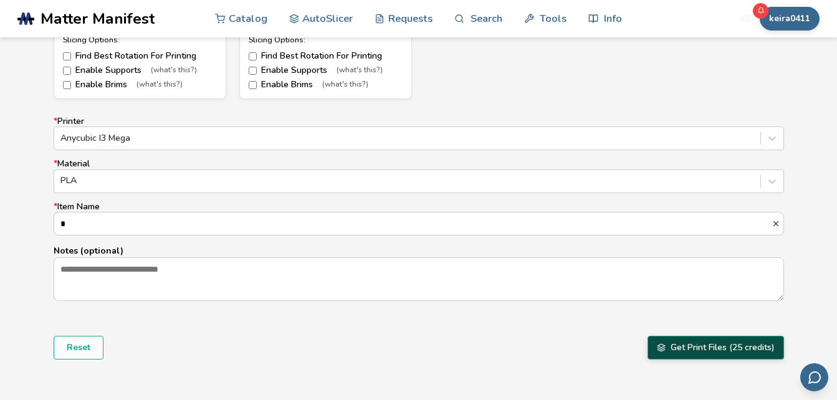
click at [721, 345] on button "Get Print Files (25 credits)" at bounding box center [716, 348] width 137 height 24
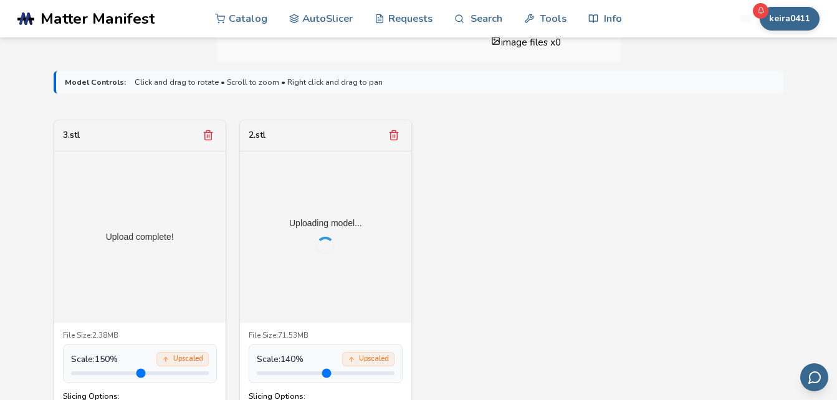
scroll to position [388, 0]
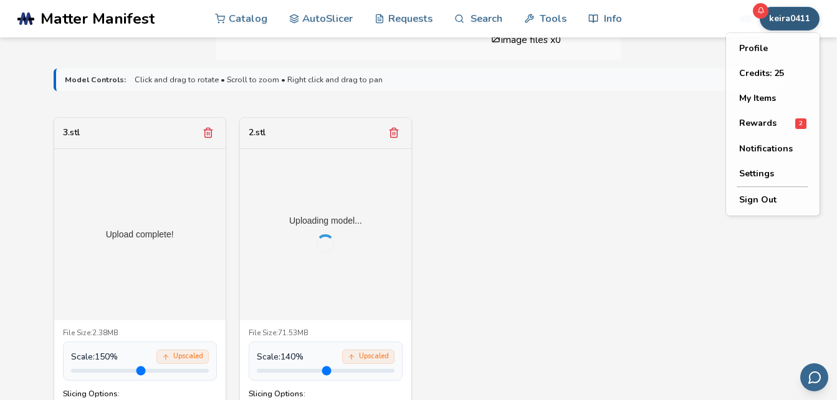
click at [794, 16] on button "keira0411" at bounding box center [790, 19] width 60 height 24
click at [772, 102] on button "My Items" at bounding box center [772, 98] width 87 height 25
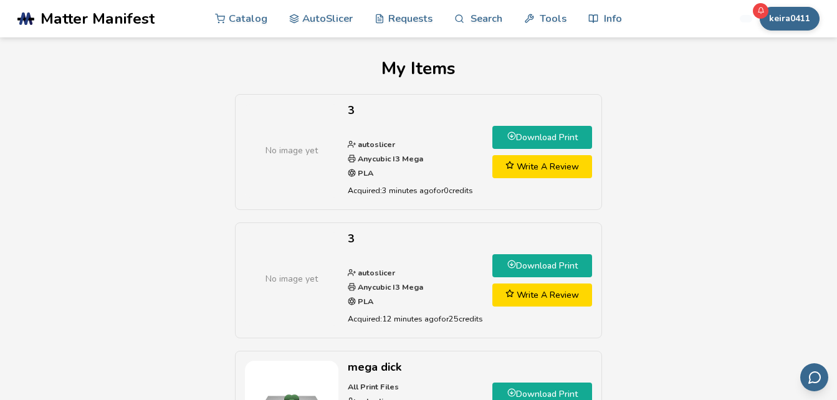
click at [557, 138] on link "Download Print" at bounding box center [543, 137] width 100 height 23
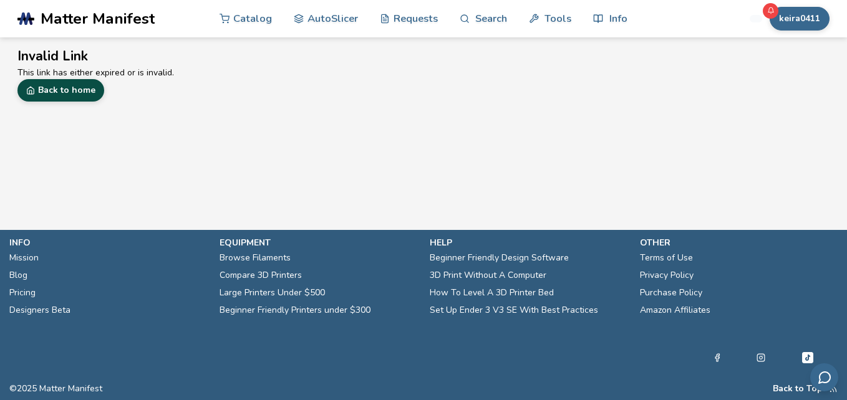
click at [82, 92] on link "Back to home" at bounding box center [60, 90] width 87 height 22
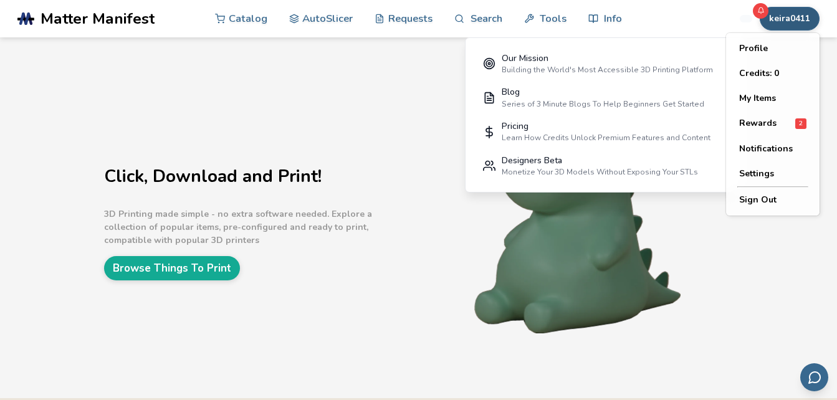
click at [793, 16] on button "keira0411" at bounding box center [790, 19] width 60 height 24
click at [749, 101] on button "My Items" at bounding box center [772, 98] width 87 height 25
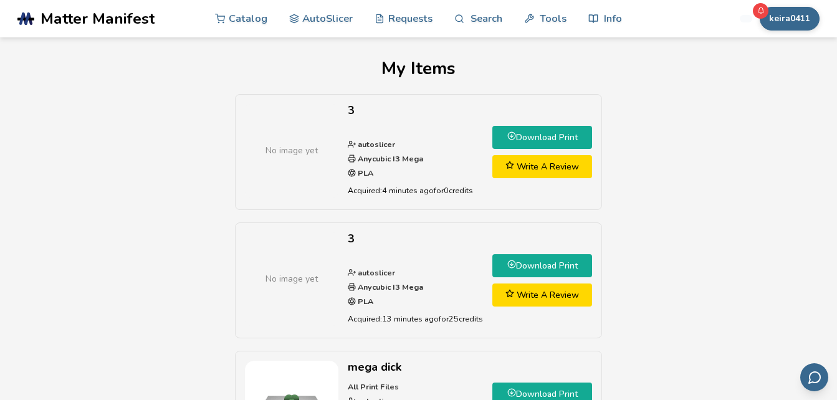
click at [534, 136] on link "Download Print" at bounding box center [543, 137] width 100 height 23
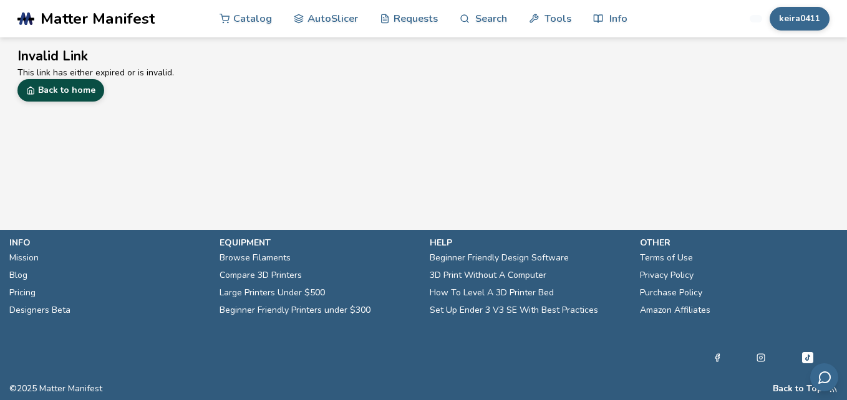
click at [59, 87] on link "Back to home" at bounding box center [60, 90] width 87 height 22
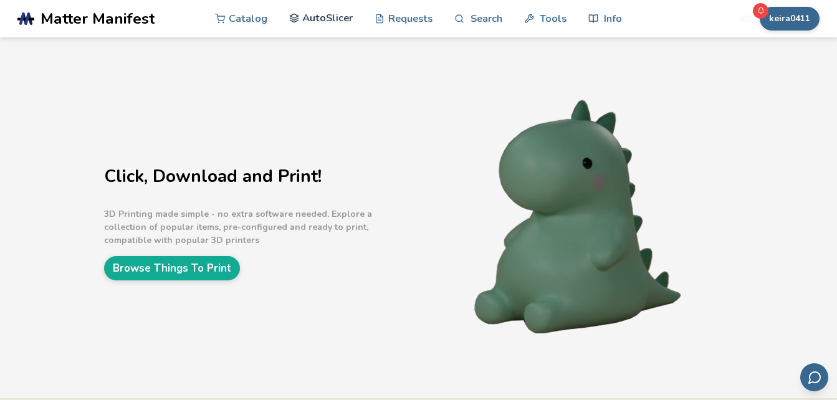
click at [330, 15] on link "AutoSlicer" at bounding box center [321, 17] width 64 height 37
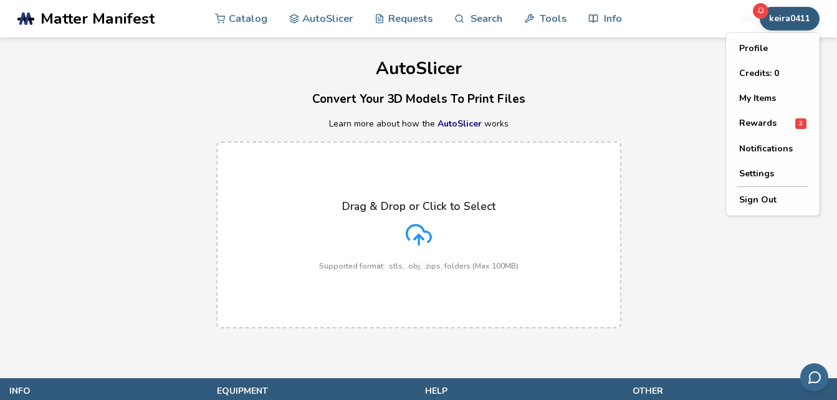
click at [789, 19] on button "keira0411" at bounding box center [790, 19] width 60 height 24
click at [768, 96] on button "My Items" at bounding box center [772, 98] width 87 height 25
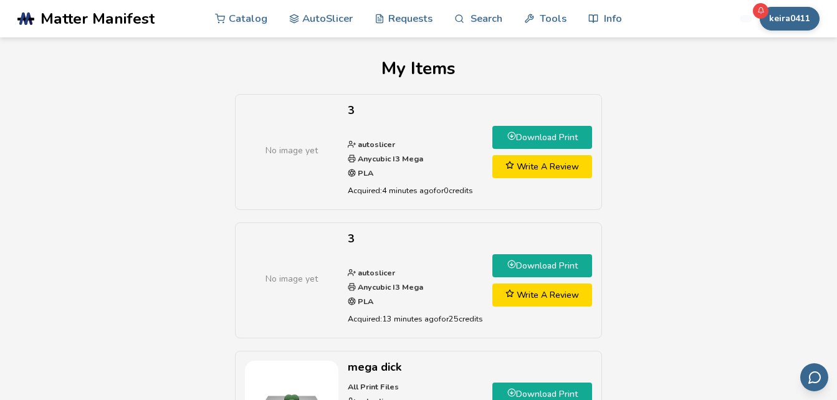
click at [543, 266] on link "Download Print" at bounding box center [543, 265] width 100 height 23
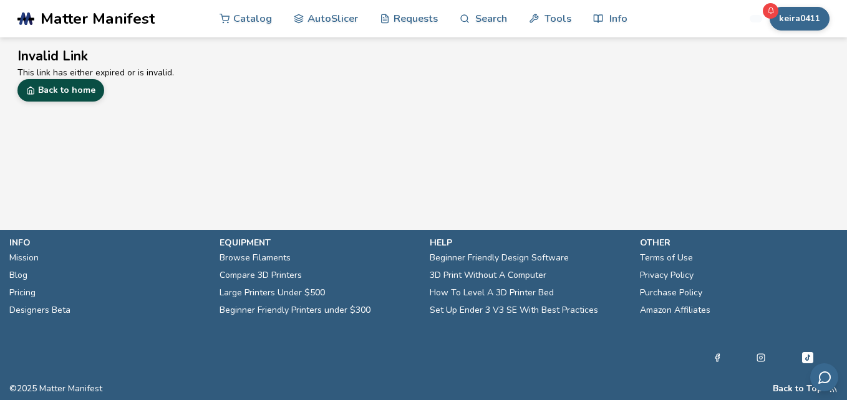
click at [61, 92] on link "Back to home" at bounding box center [60, 90] width 87 height 22
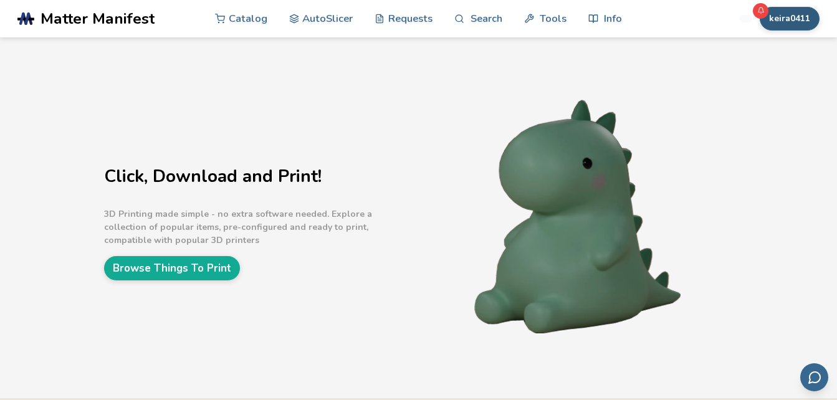
click at [801, 19] on button "keira0411" at bounding box center [790, 19] width 60 height 24
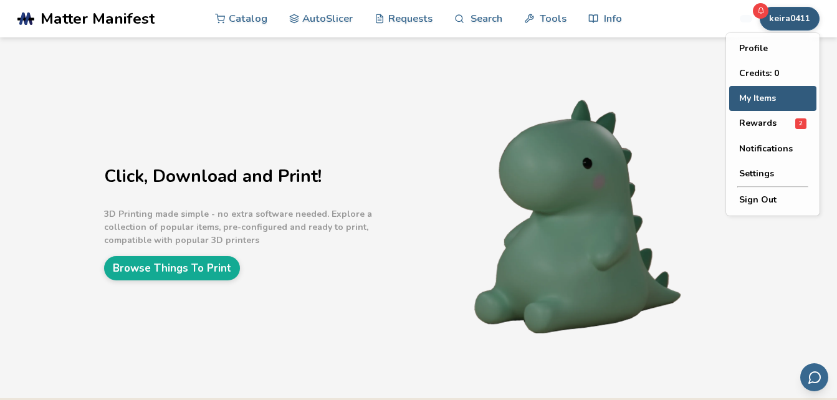
click at [769, 99] on button "My Items" at bounding box center [772, 98] width 87 height 25
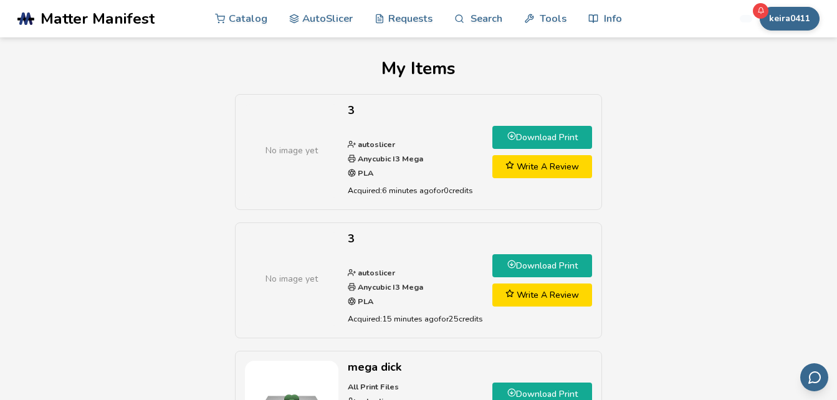
click at [509, 139] on icon at bounding box center [511, 136] width 9 height 9
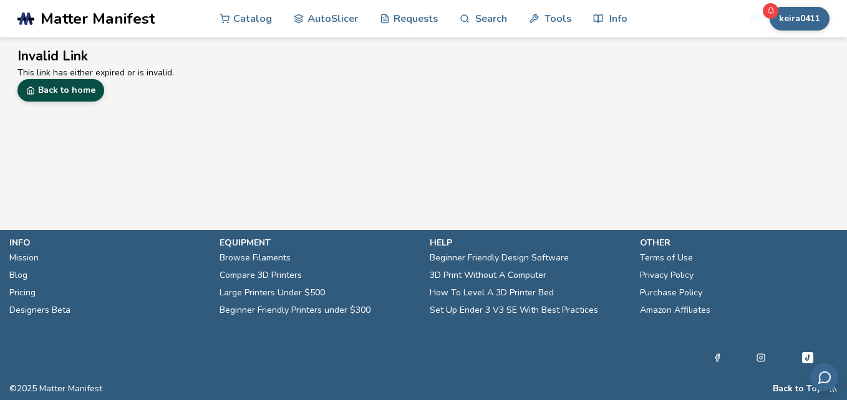
click at [51, 97] on link "Back to home" at bounding box center [60, 90] width 87 height 22
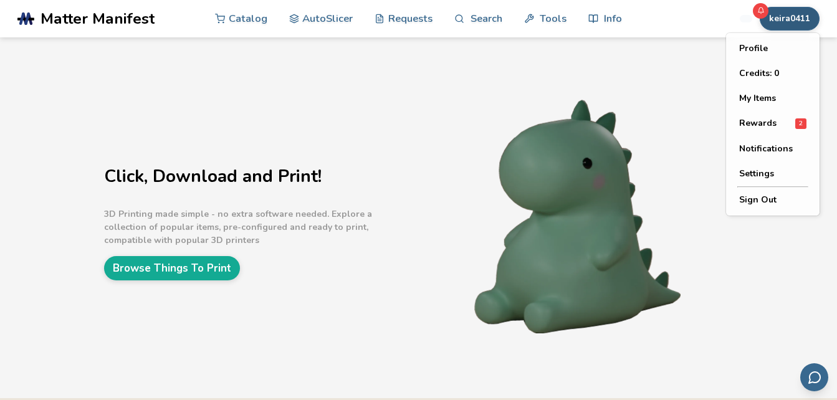
click at [809, 24] on button "keira0411" at bounding box center [790, 19] width 60 height 24
click at [757, 100] on button "My Items" at bounding box center [772, 98] width 87 height 25
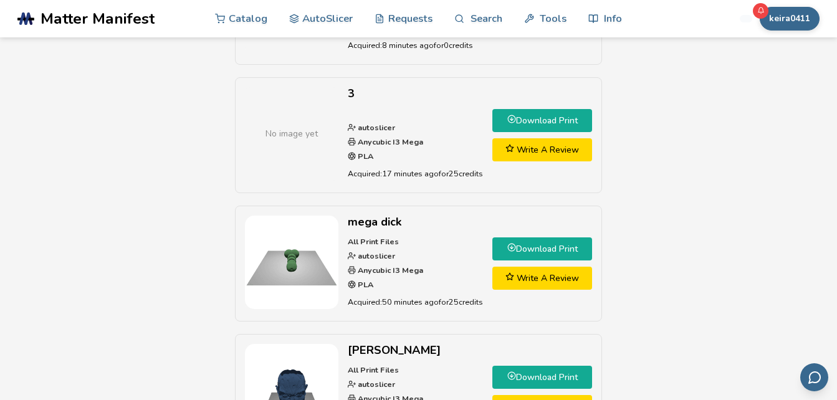
scroll to position [150, 0]
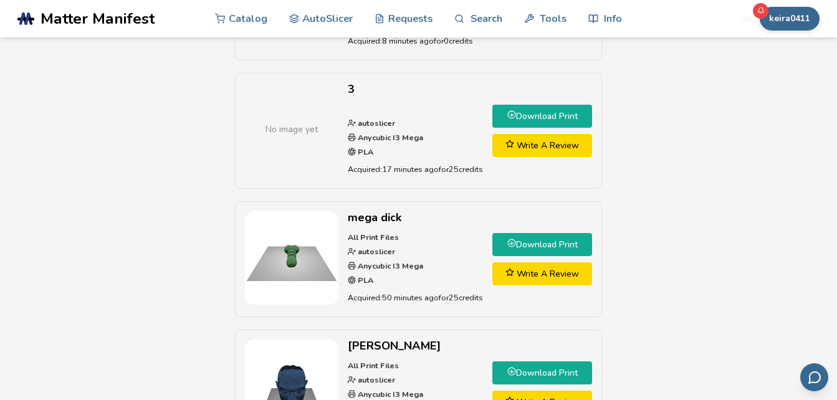
click at [532, 246] on link "Download Print" at bounding box center [543, 244] width 100 height 23
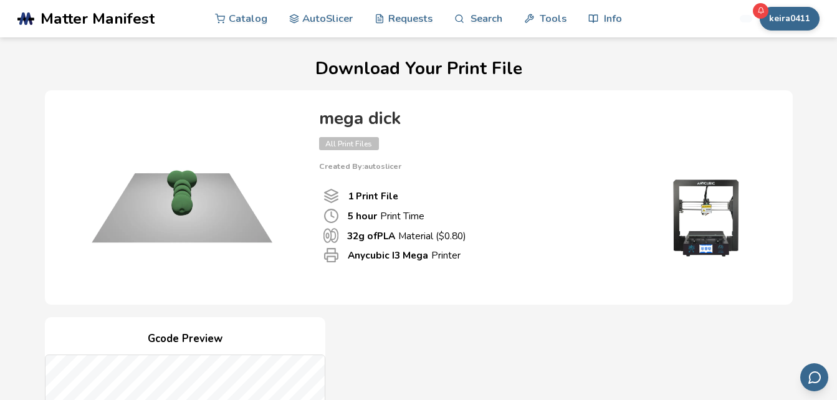
scroll to position [125, 0]
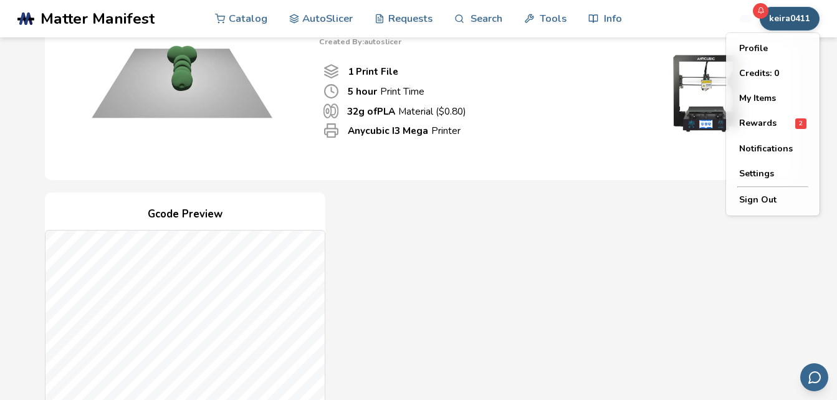
click at [781, 18] on button "keira0411" at bounding box center [790, 19] width 60 height 24
click at [760, 98] on button "My Items" at bounding box center [772, 98] width 87 height 25
